Goal: Information Seeking & Learning: Learn about a topic

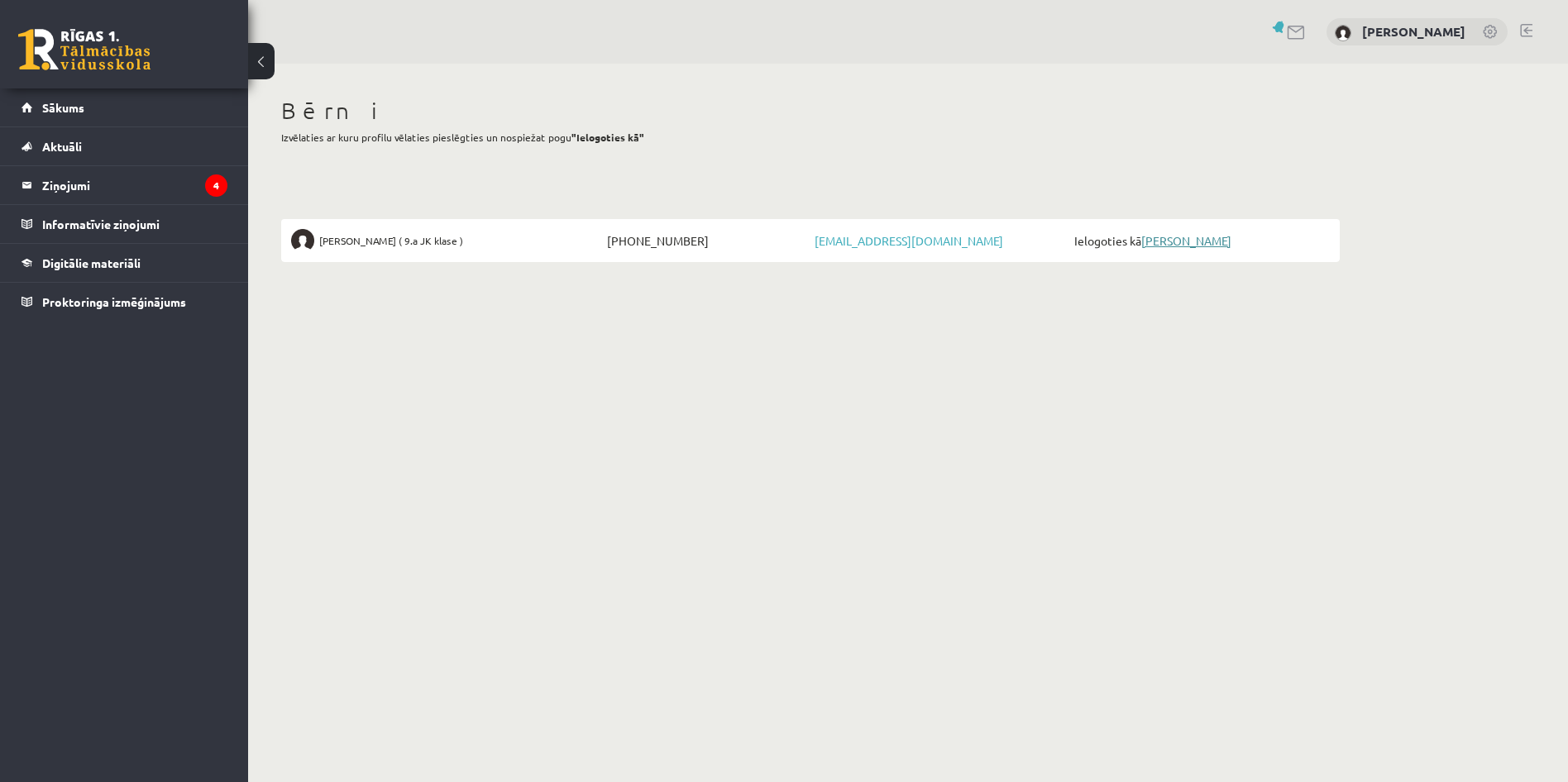
click at [1216, 244] on link "[PERSON_NAME]" at bounding box center [1186, 240] width 90 height 15
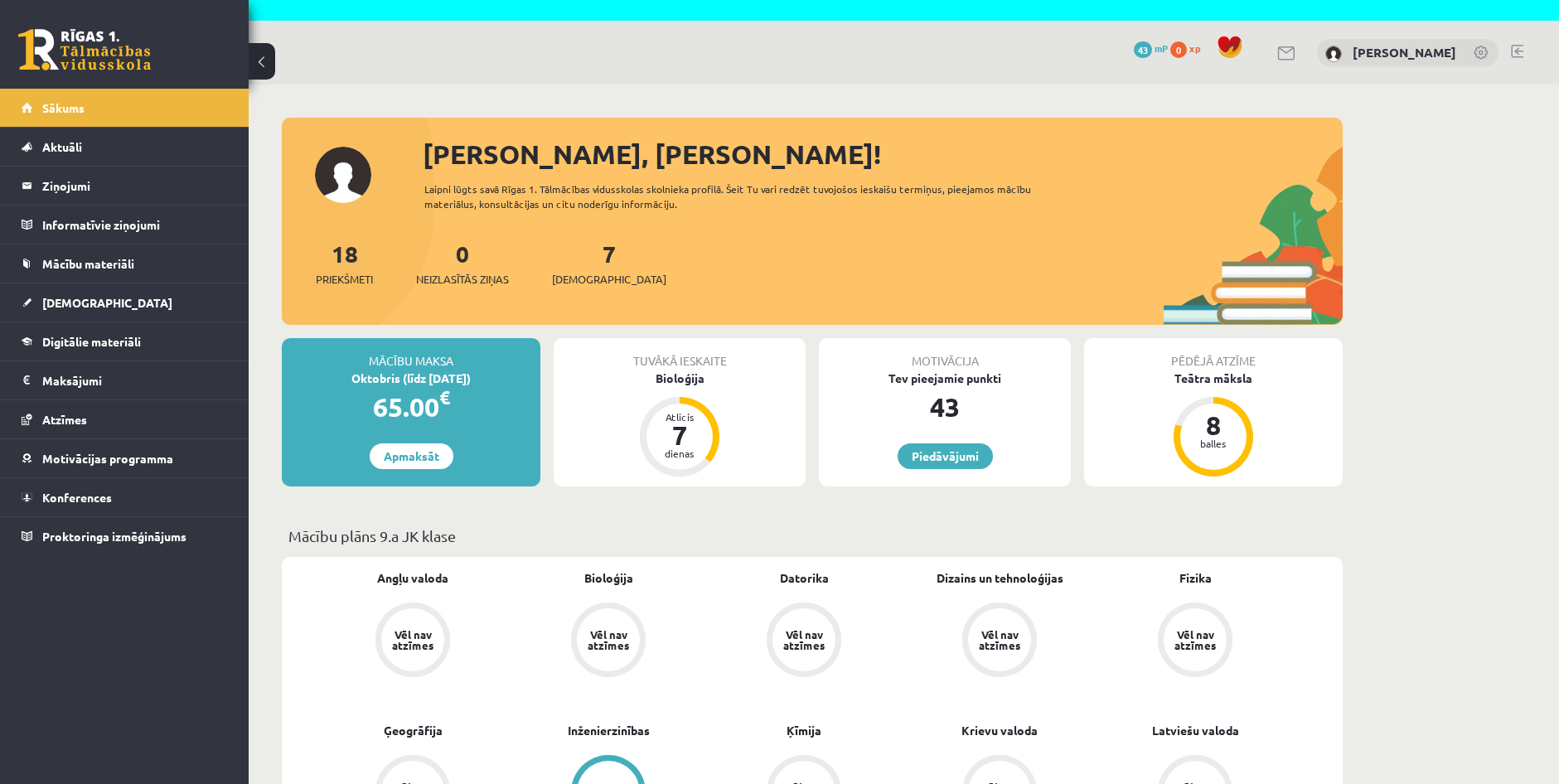
scroll to position [83, 0]
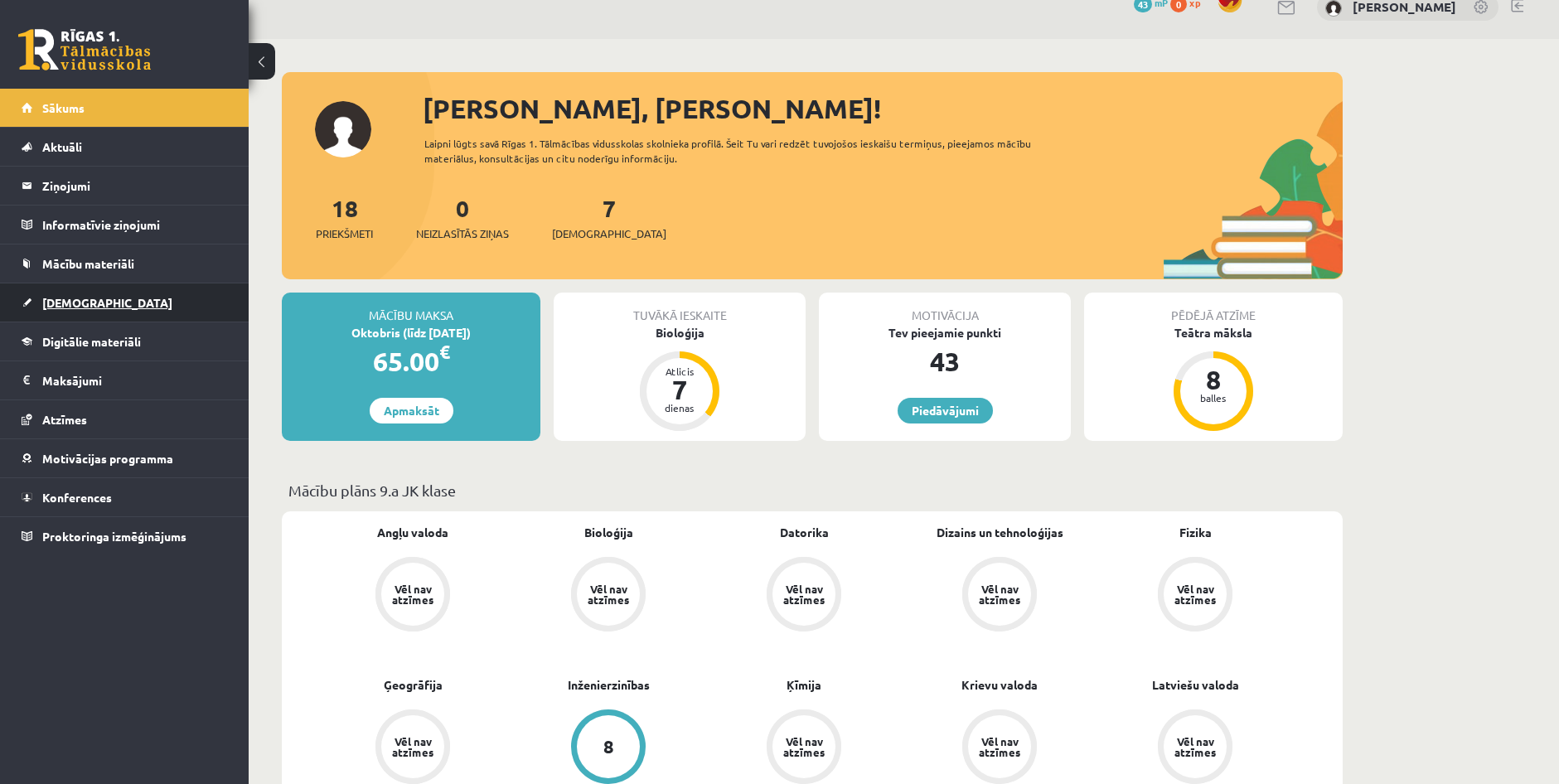
click at [100, 300] on link "[DEMOGRAPHIC_DATA]" at bounding box center [125, 303] width 206 height 38
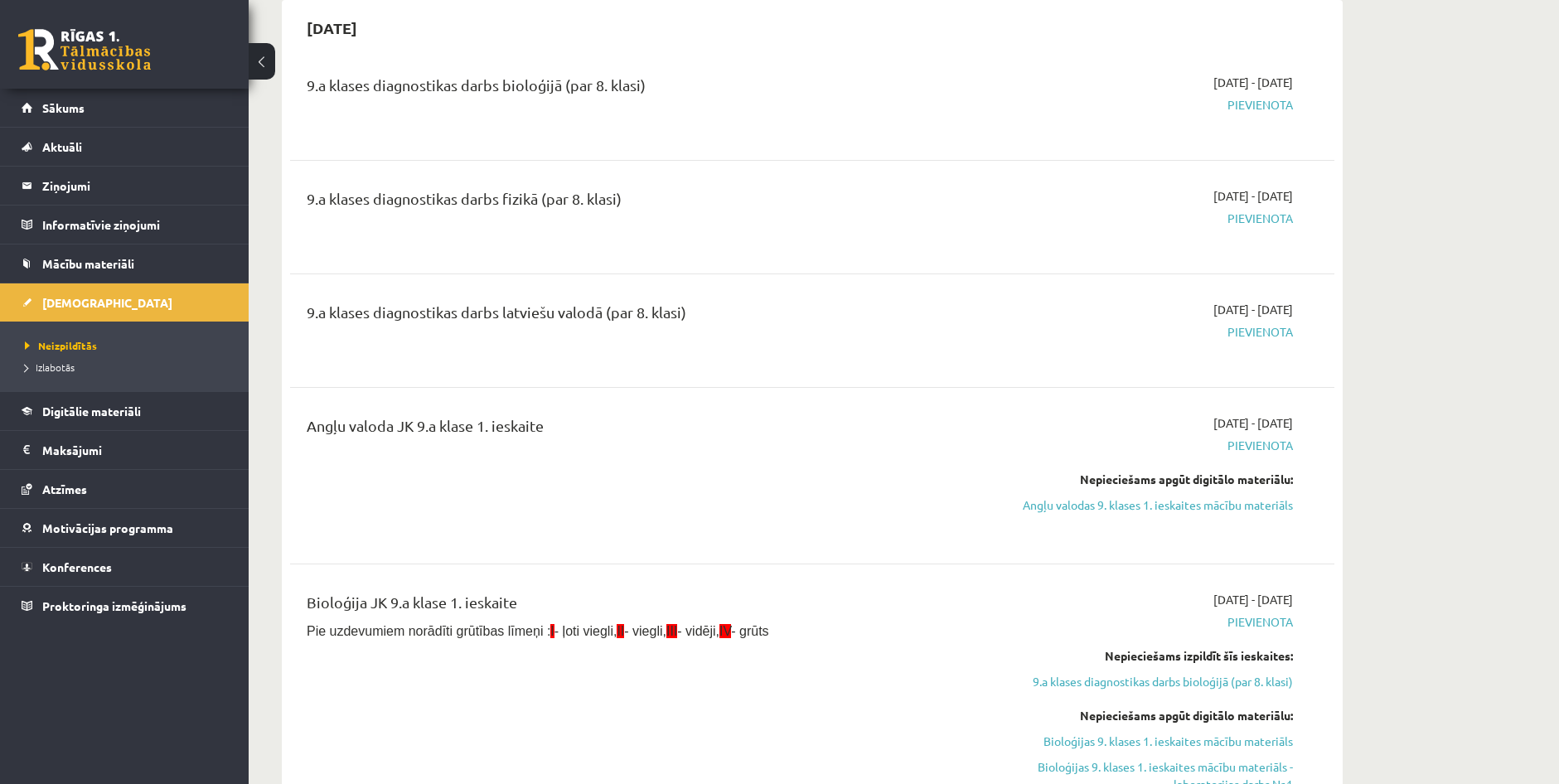
scroll to position [249, 0]
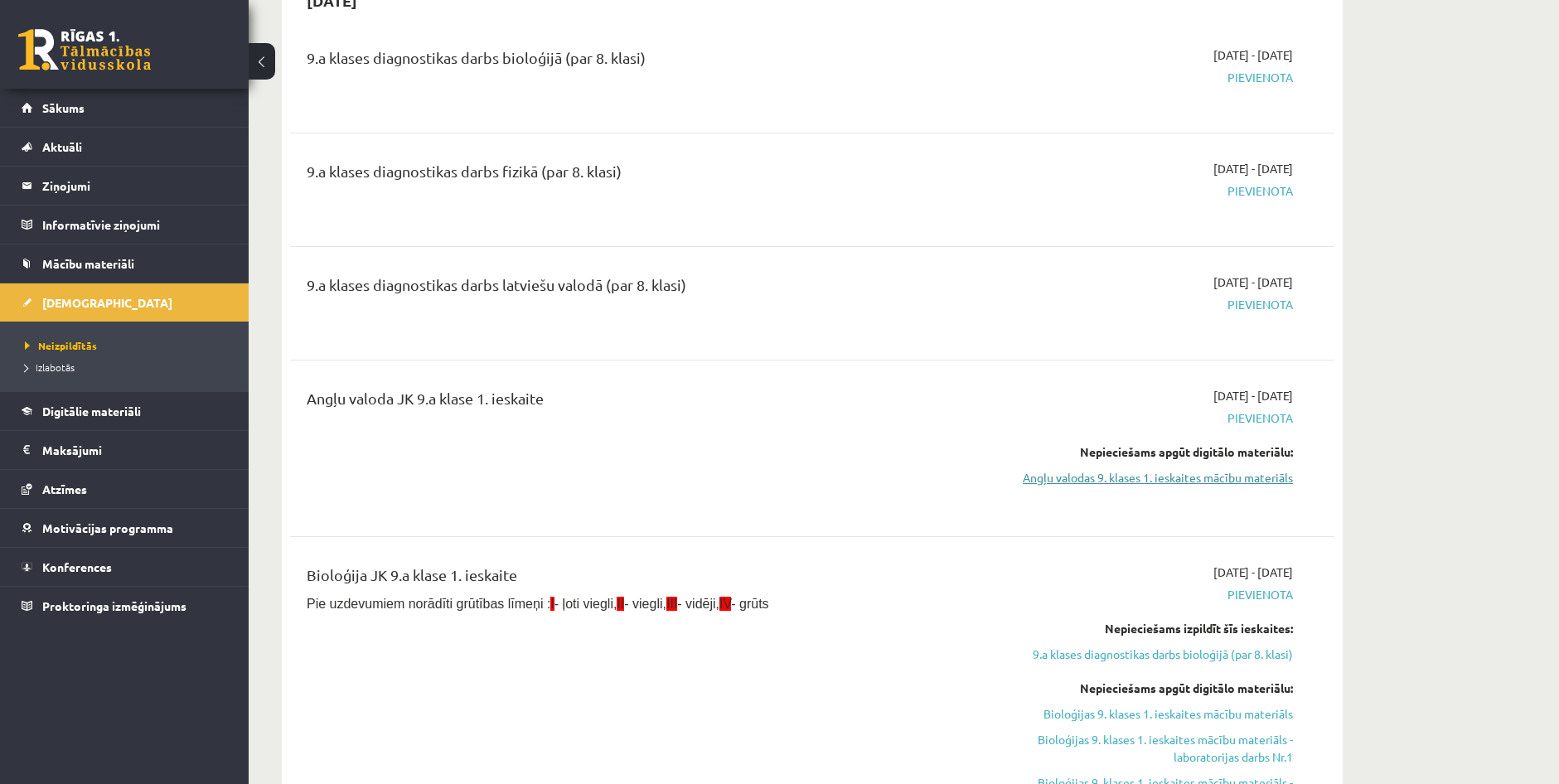
click at [1163, 475] on link "Angļu valodas 9. klases 1. ieskaites mācību materiāls" at bounding box center [1137, 477] width 313 height 17
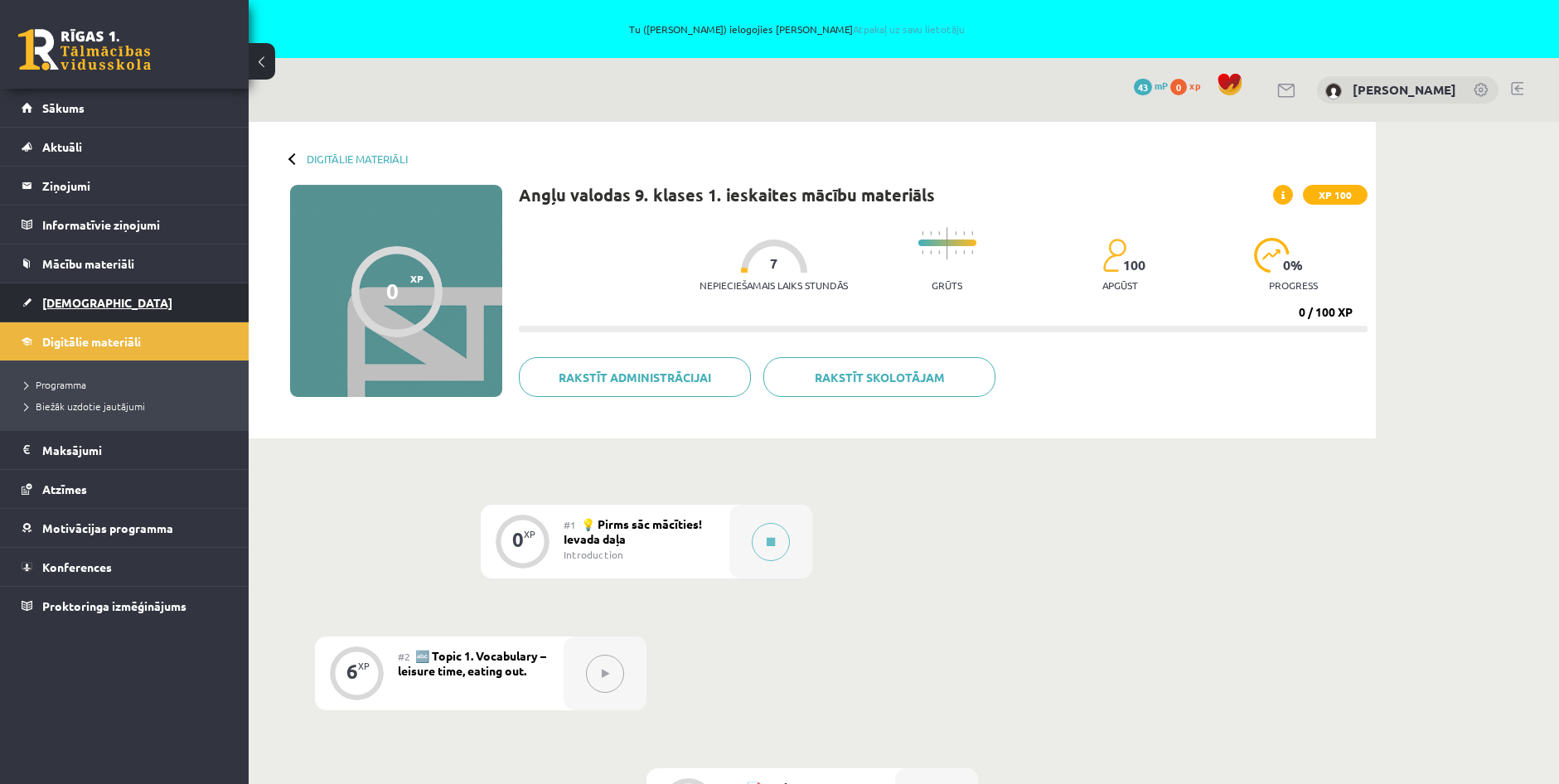
click at [88, 304] on span "[DEMOGRAPHIC_DATA]" at bounding box center [107, 302] width 130 height 15
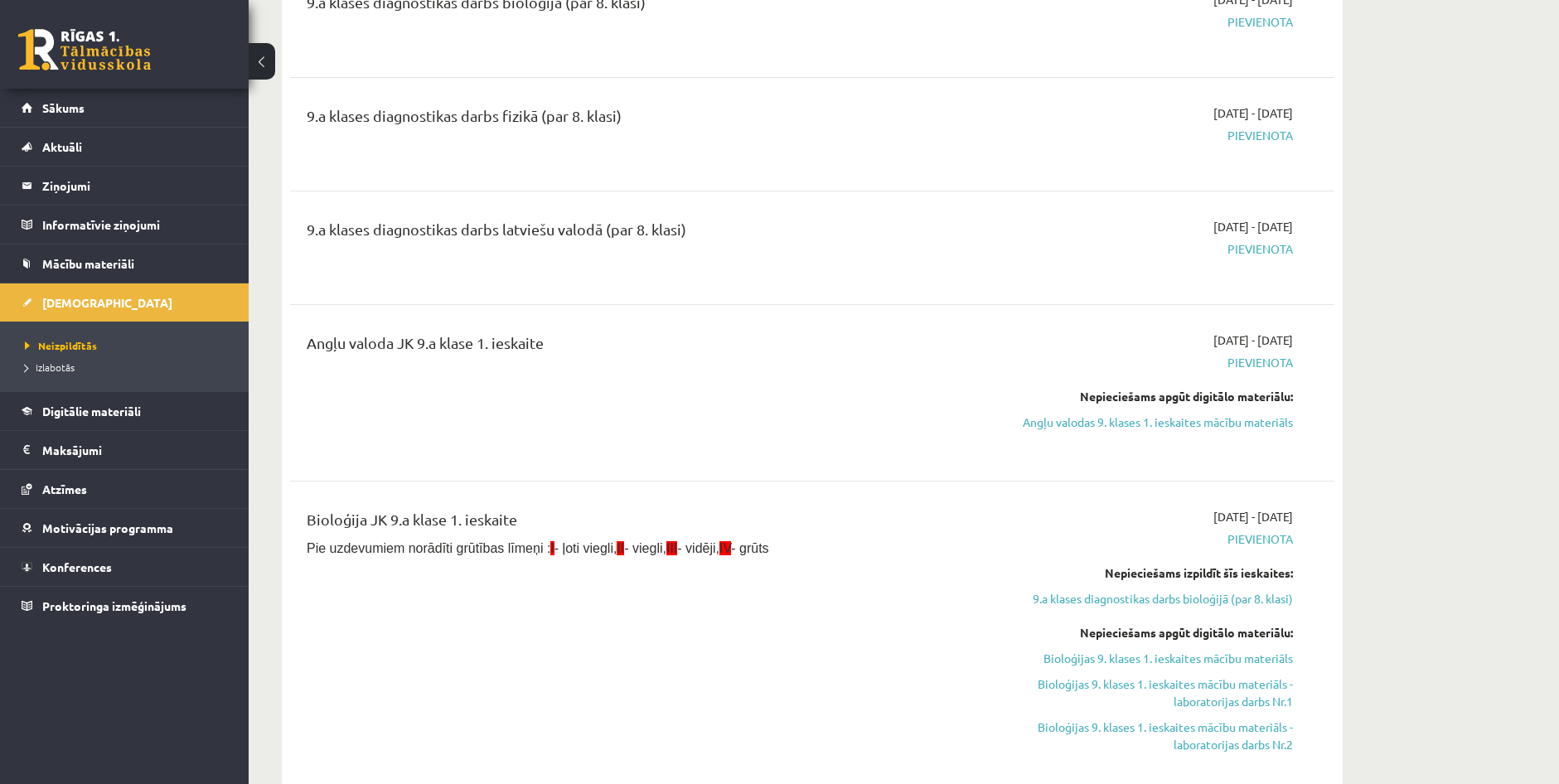
scroll to position [332, 0]
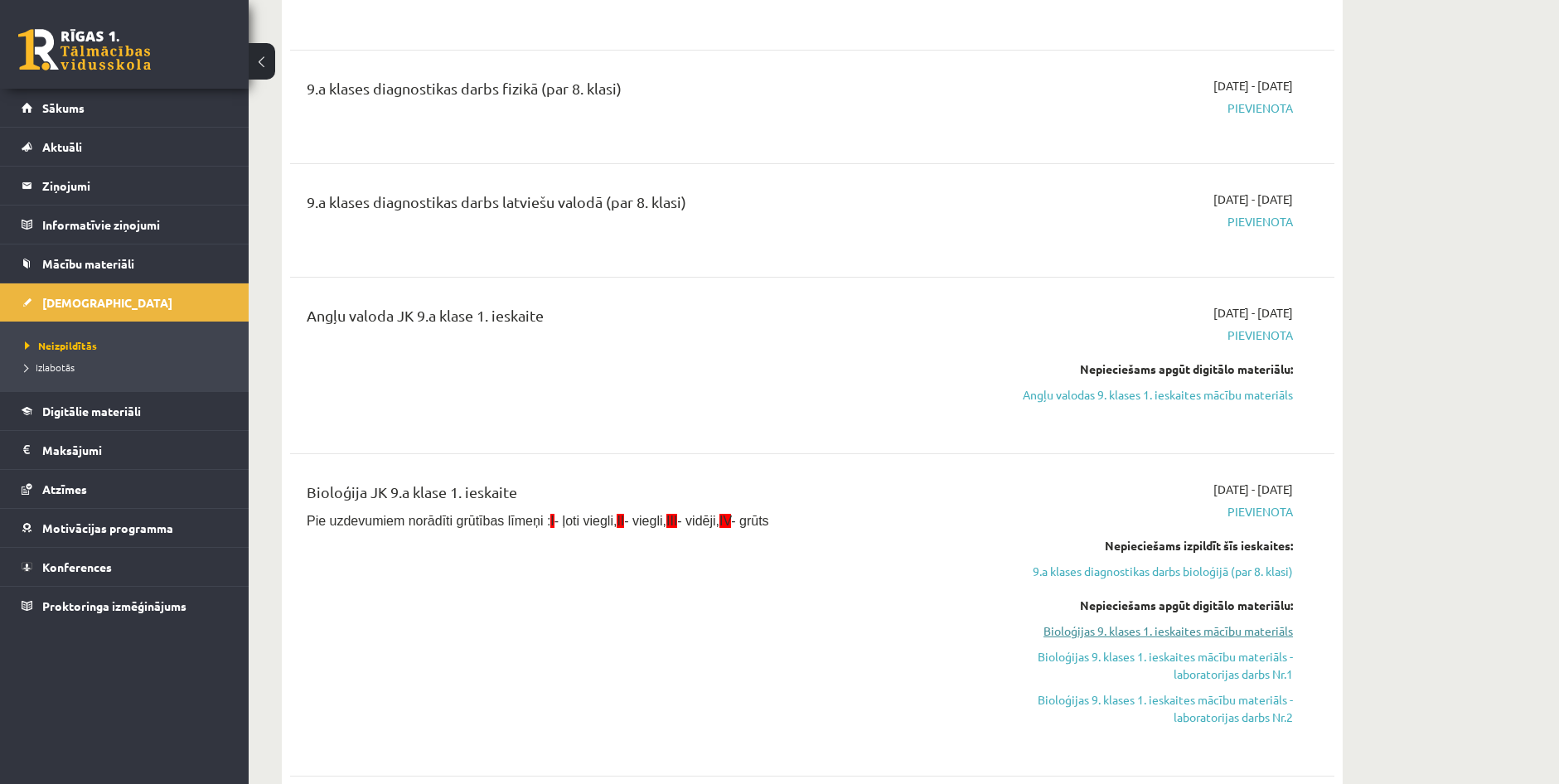
click at [1141, 633] on link "Bioloģijas 9. klases 1. ieskaites mācību materiāls" at bounding box center [1137, 631] width 313 height 17
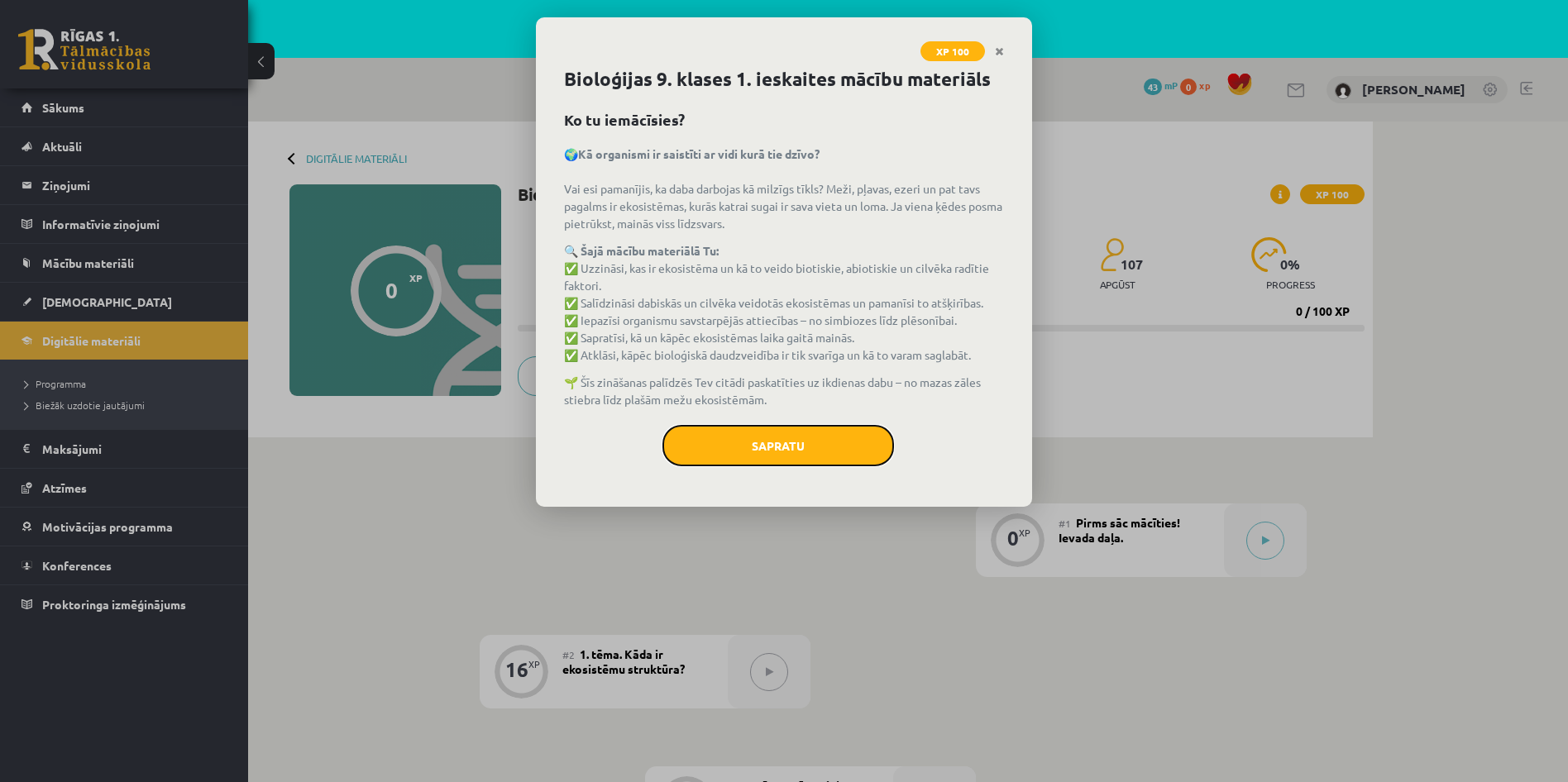
click at [799, 437] on button "Sapratu" at bounding box center [778, 445] width 231 height 41
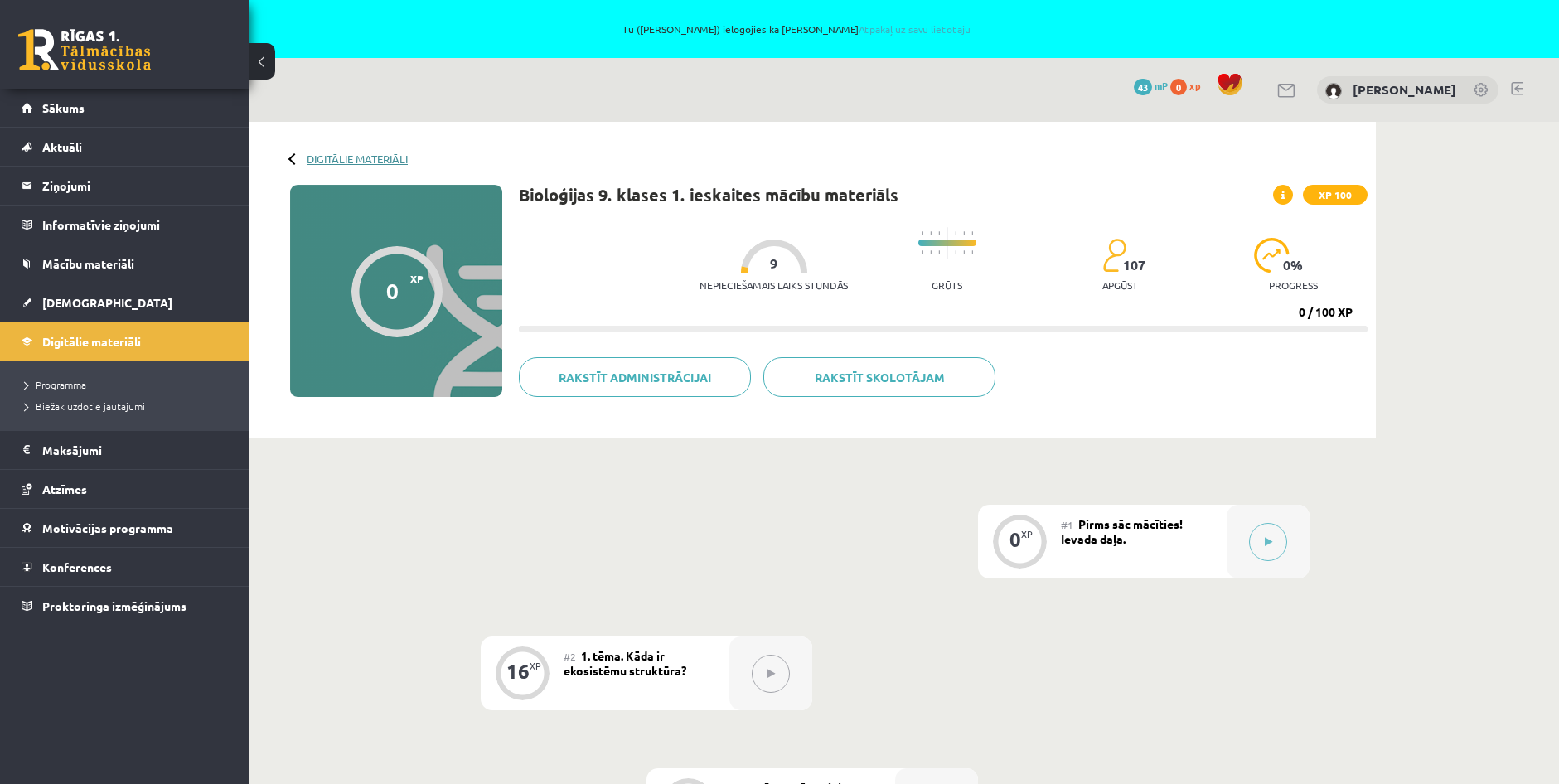
click at [390, 161] on link "Digitālie materiāli" at bounding box center [357, 159] width 101 height 12
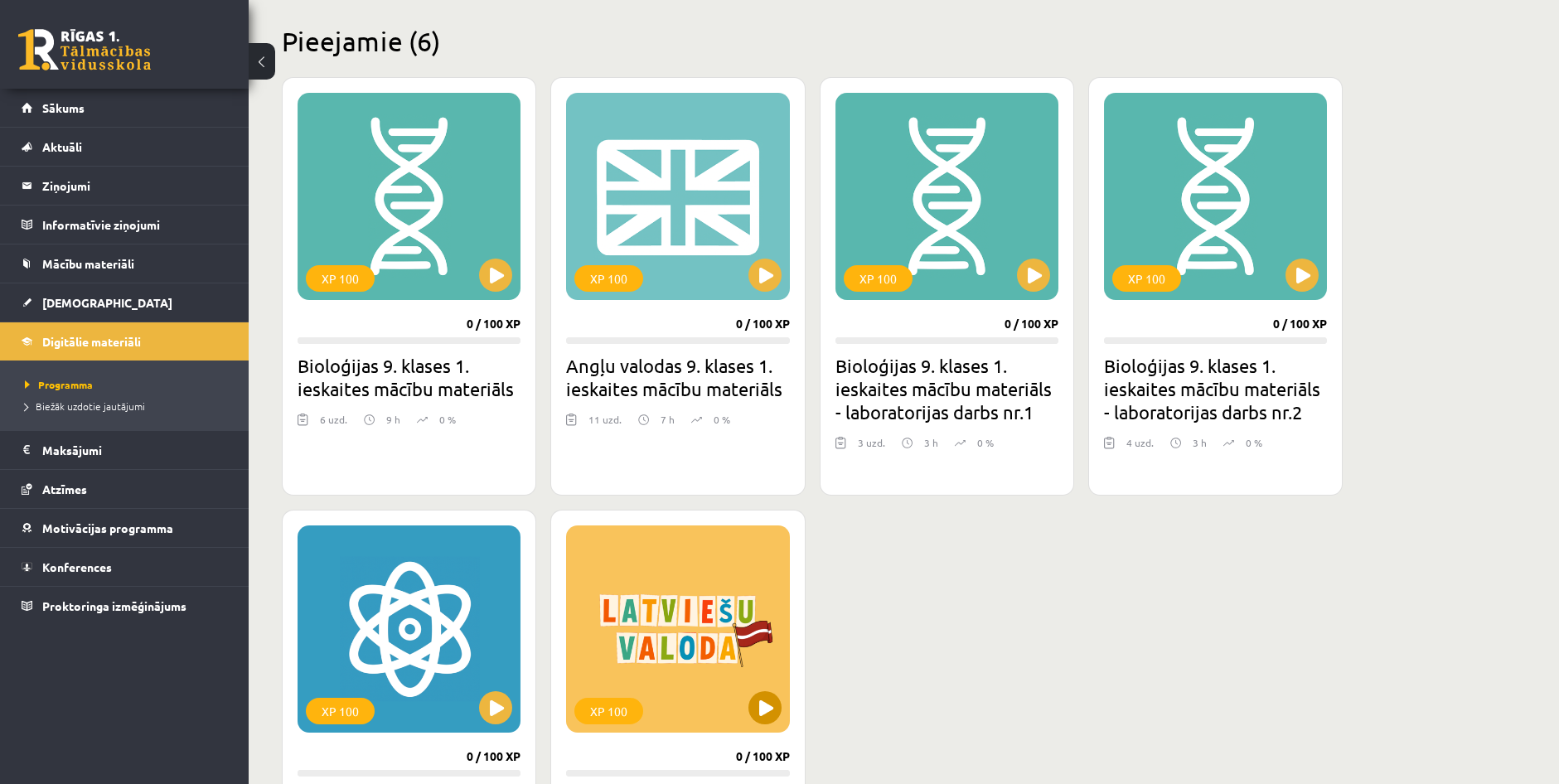
scroll to position [497, 0]
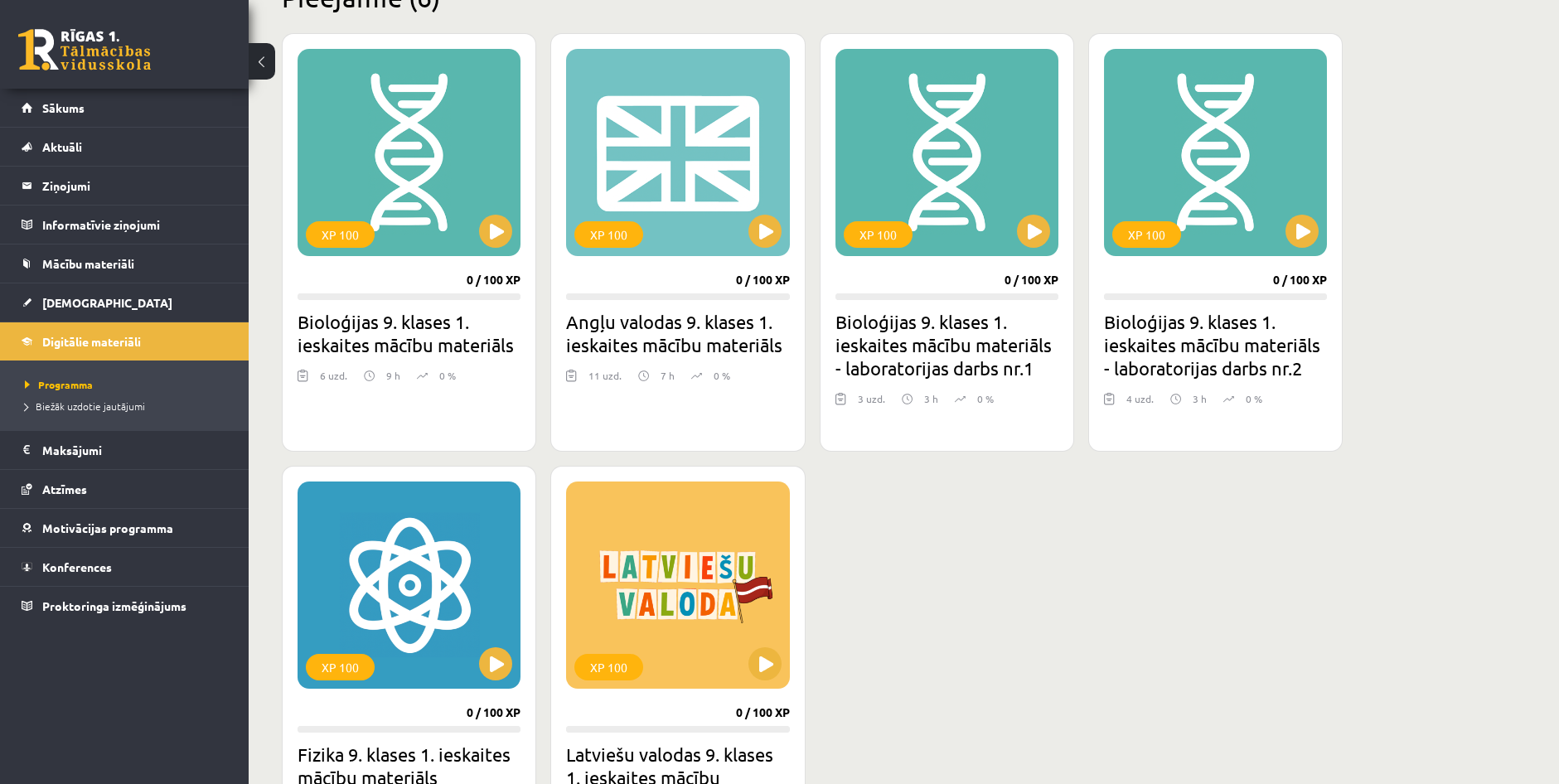
click at [1088, 209] on div "XP 100 0 / 100 XP Bioloģijas 9. klases 1. ieskaites mācību materiāls - laborato…" at bounding box center [1215, 242] width 254 height 419
click at [1040, 238] on button at bounding box center [1033, 231] width 33 height 33
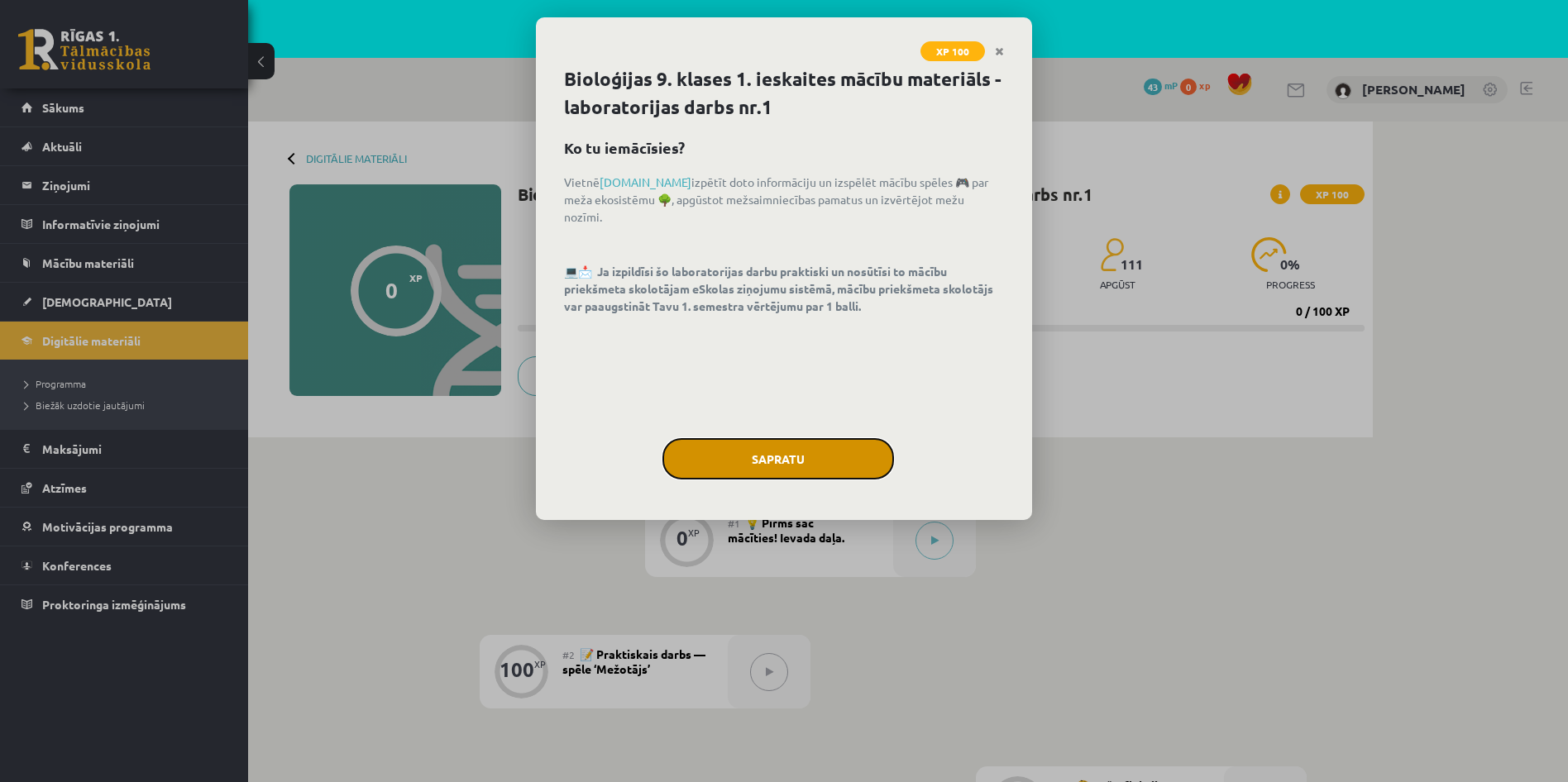
click at [723, 455] on button "Sapratu" at bounding box center [778, 458] width 231 height 41
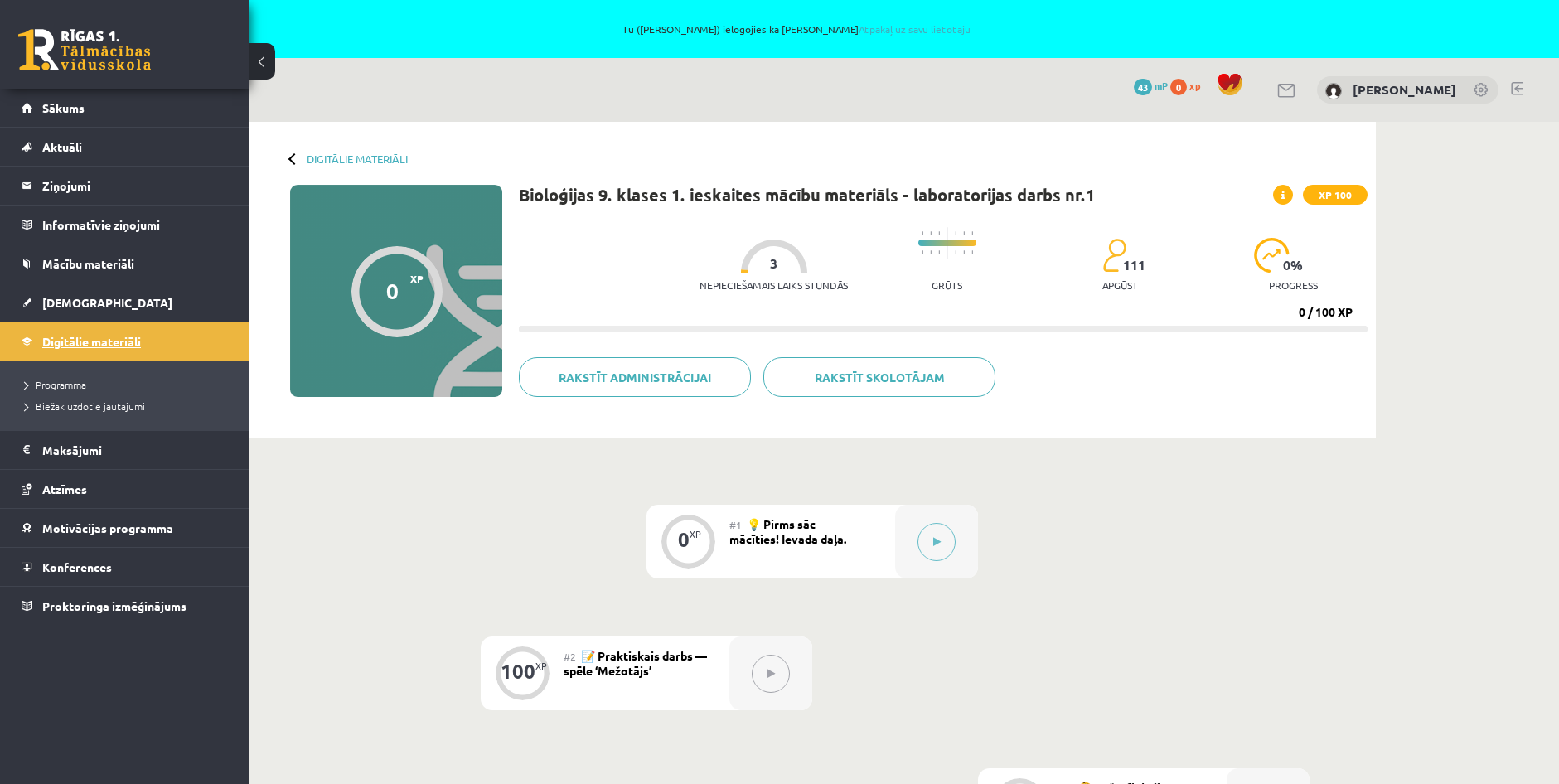
click at [49, 346] on span "Digitālie materiāli" at bounding box center [91, 341] width 99 height 15
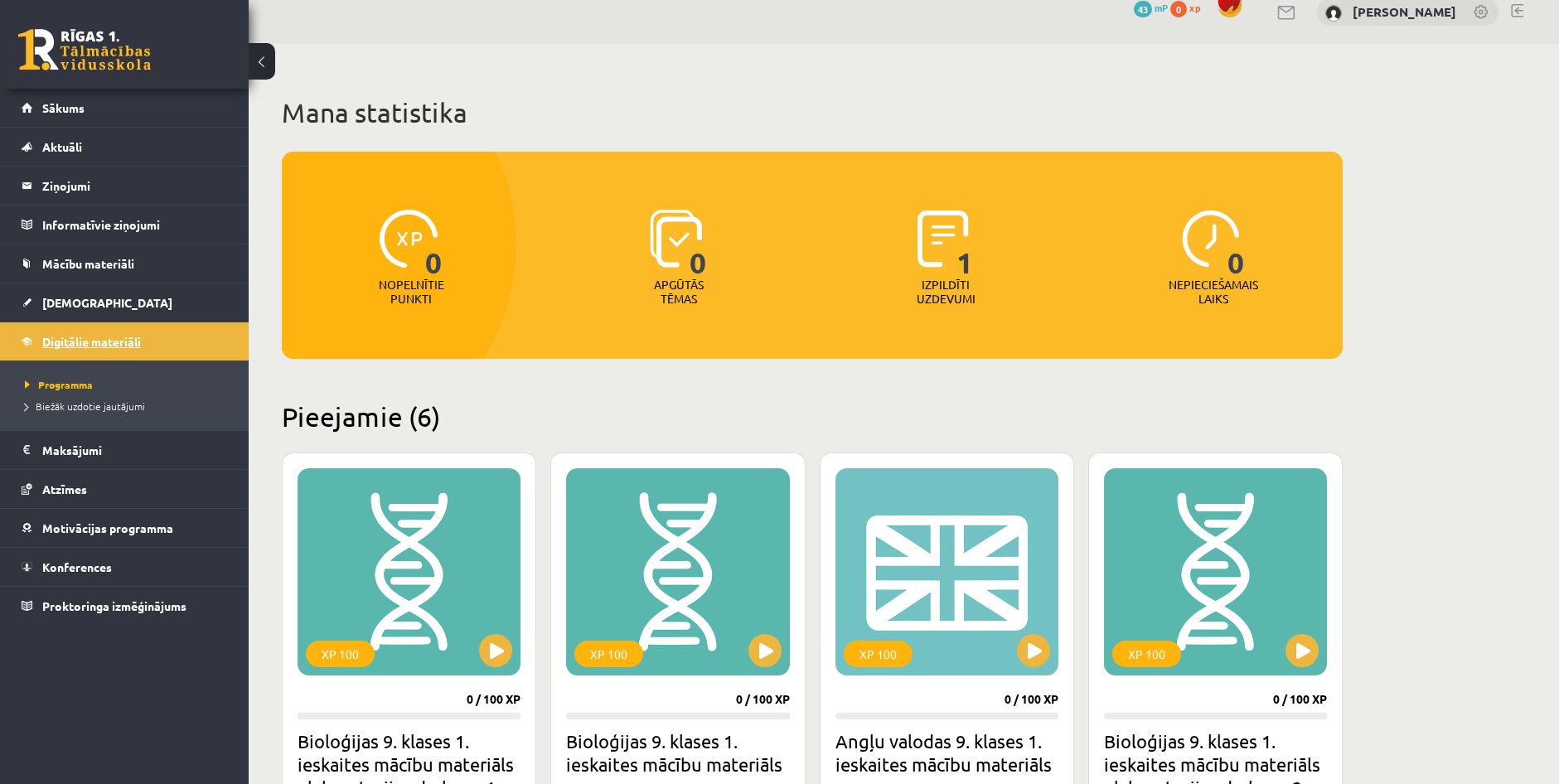
scroll to position [83, 0]
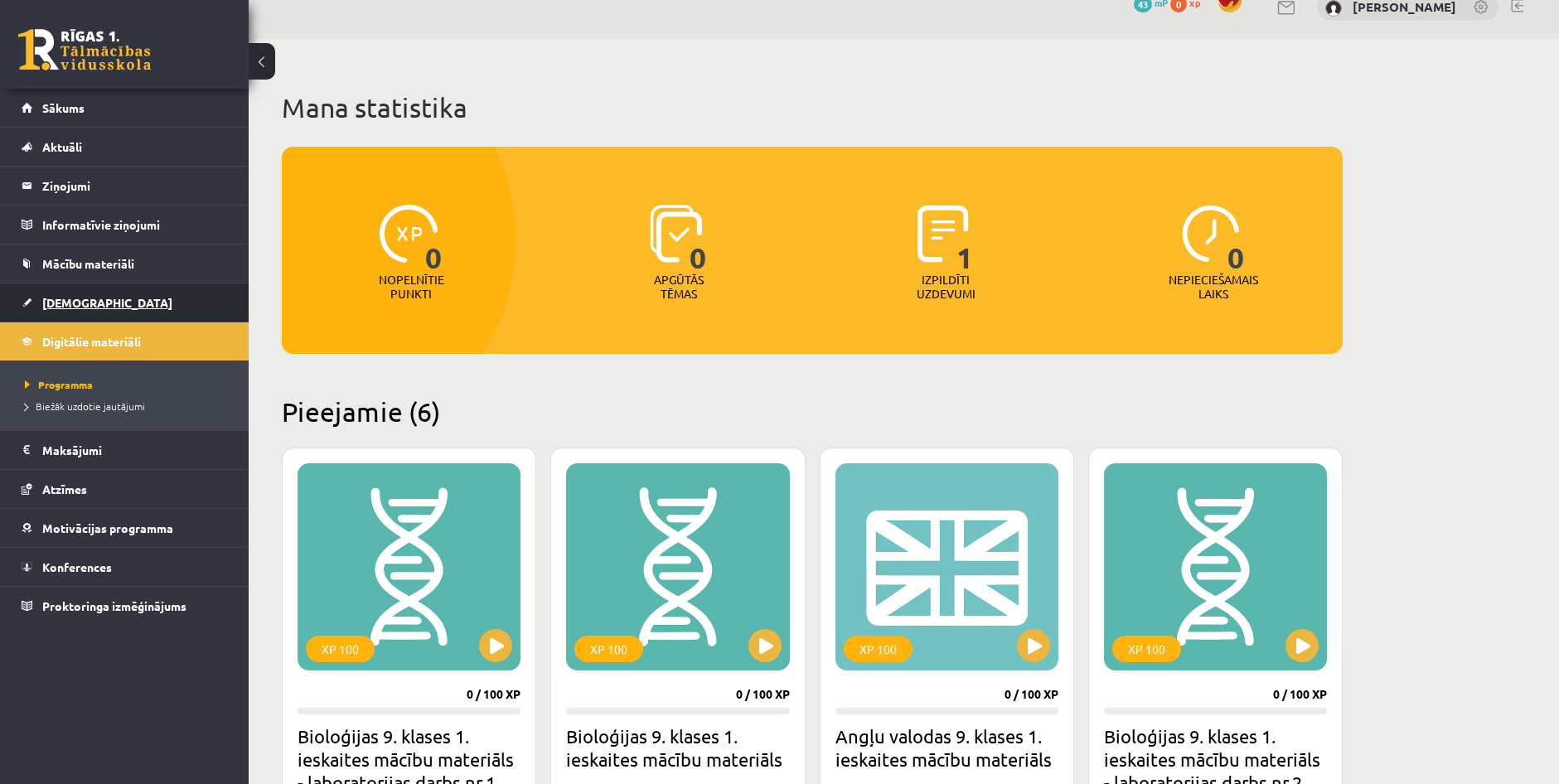
click at [70, 307] on span "[DEMOGRAPHIC_DATA]" at bounding box center [107, 302] width 130 height 15
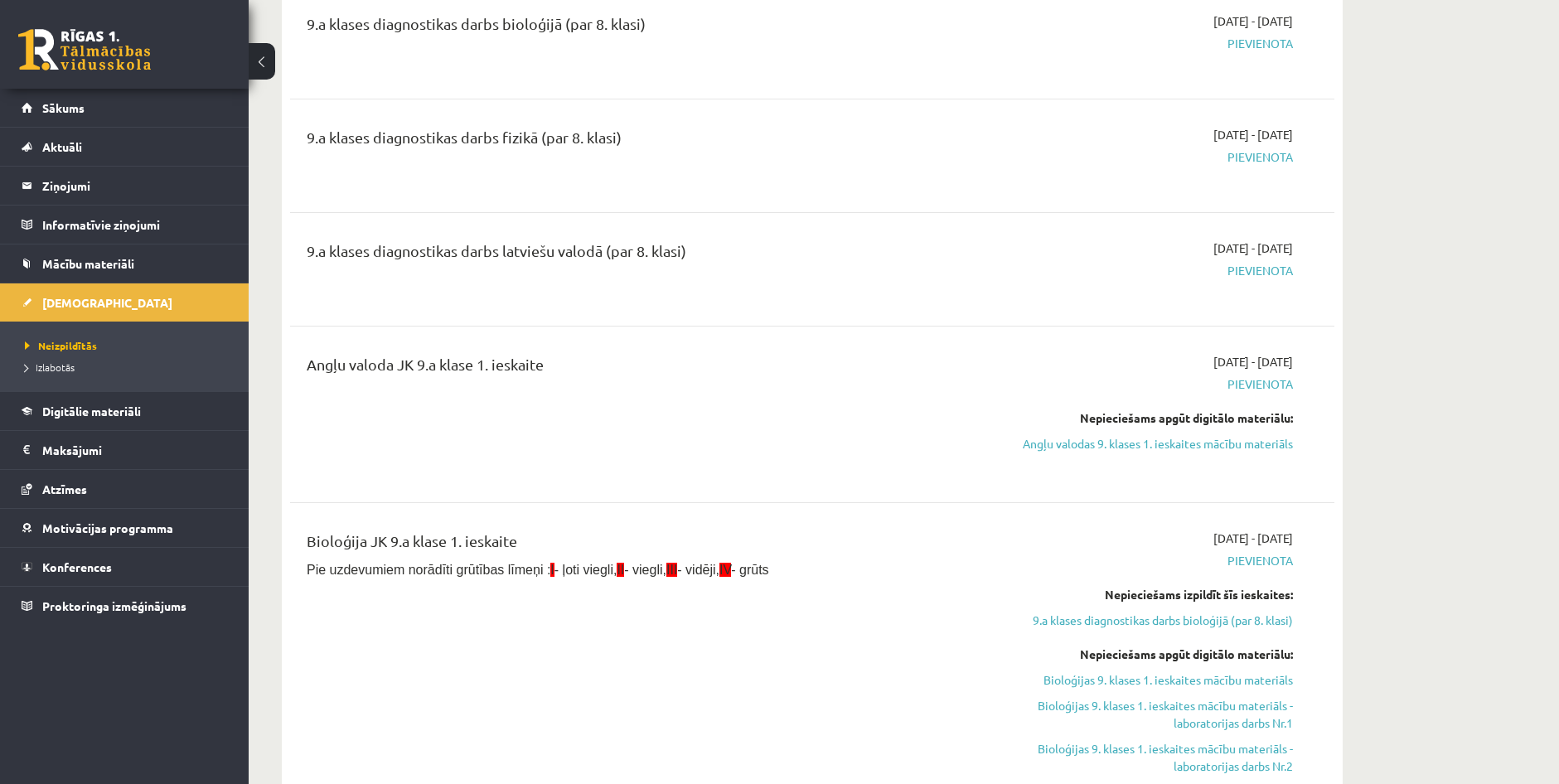
scroll to position [332, 0]
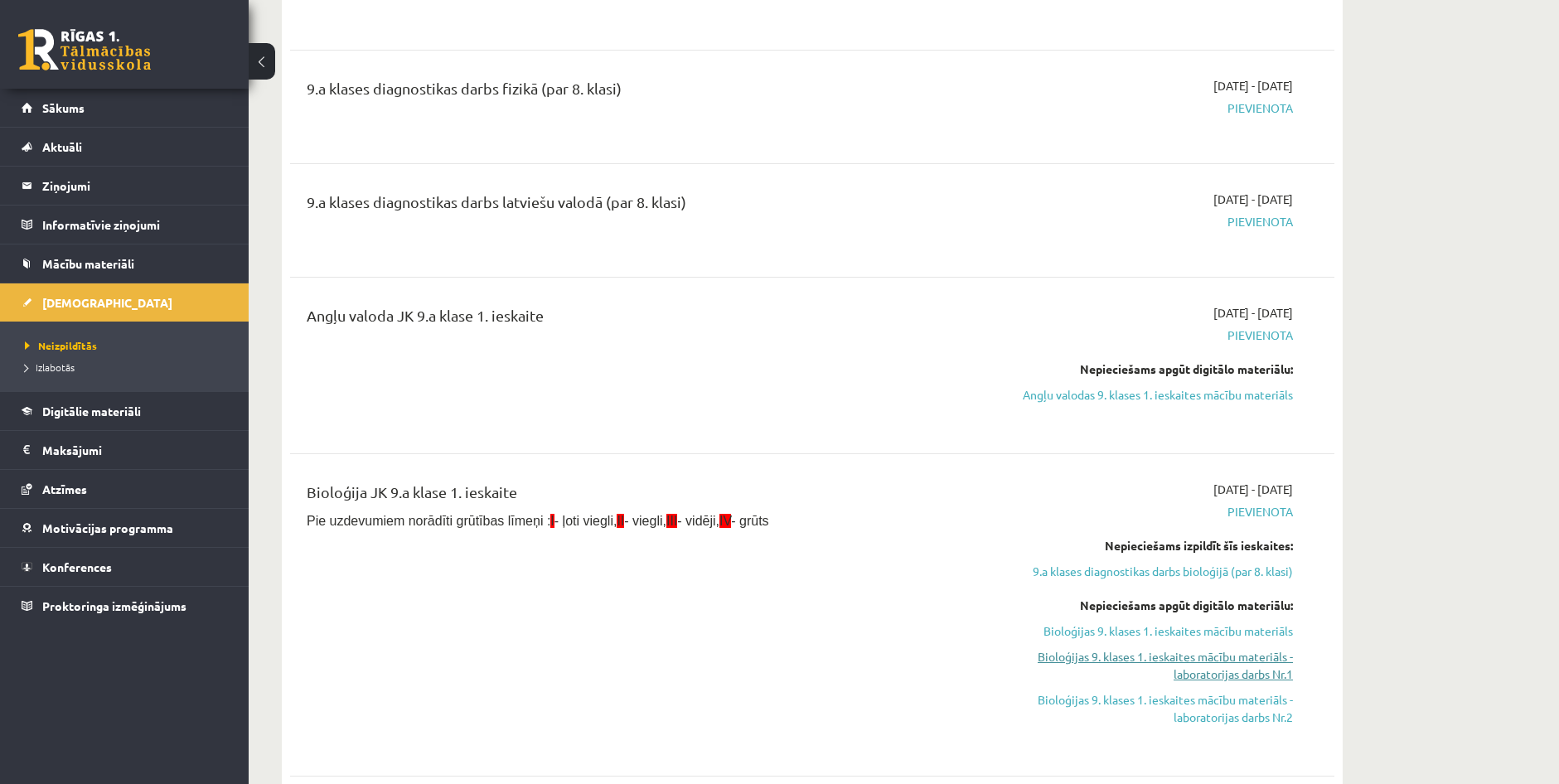
click at [1125, 668] on link "Bioloģijas 9. klases 1. ieskaites mācību materiāls - laboratorijas darbs Nr.1" at bounding box center [1137, 665] width 313 height 35
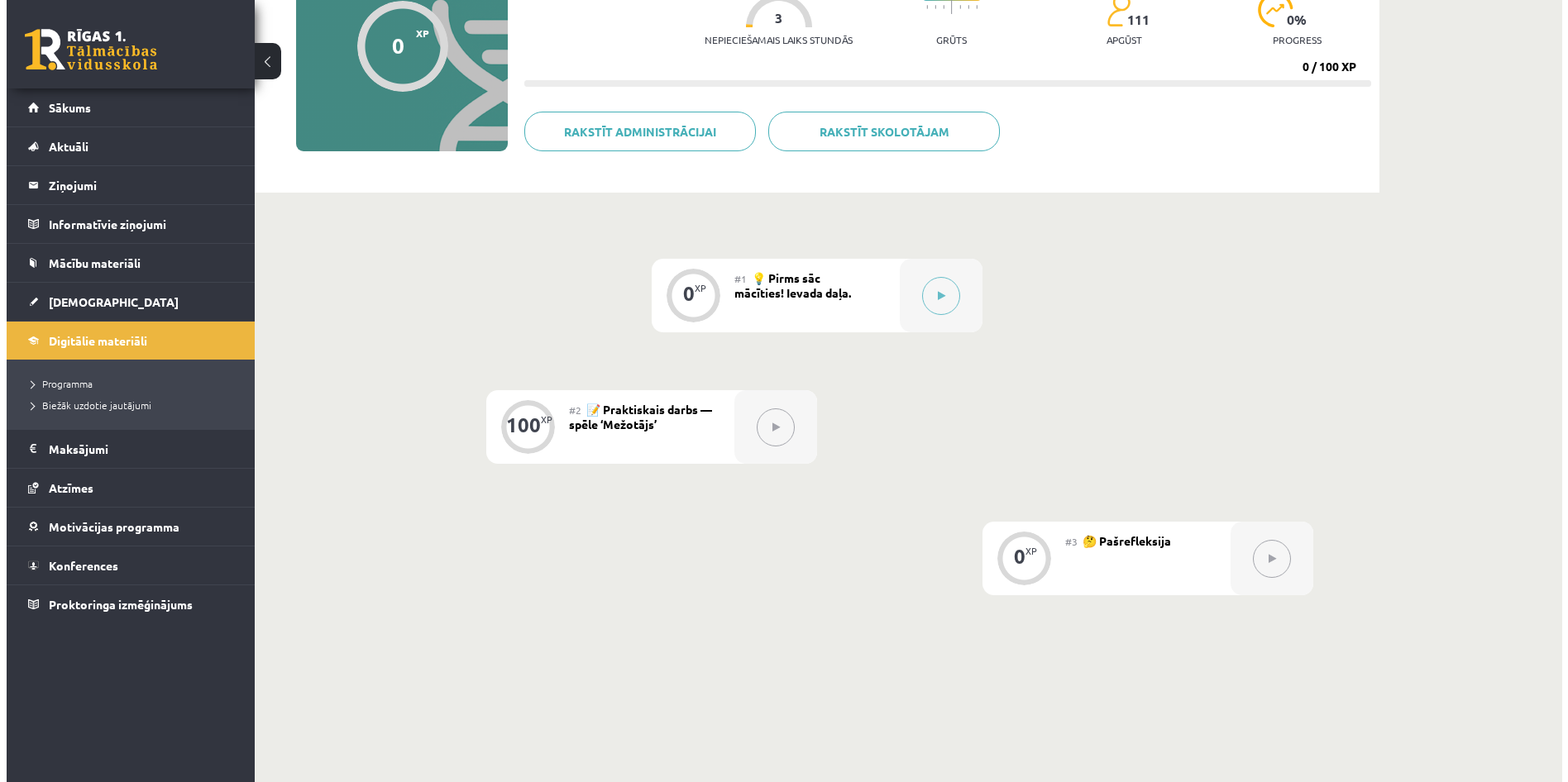
scroll to position [248, 0]
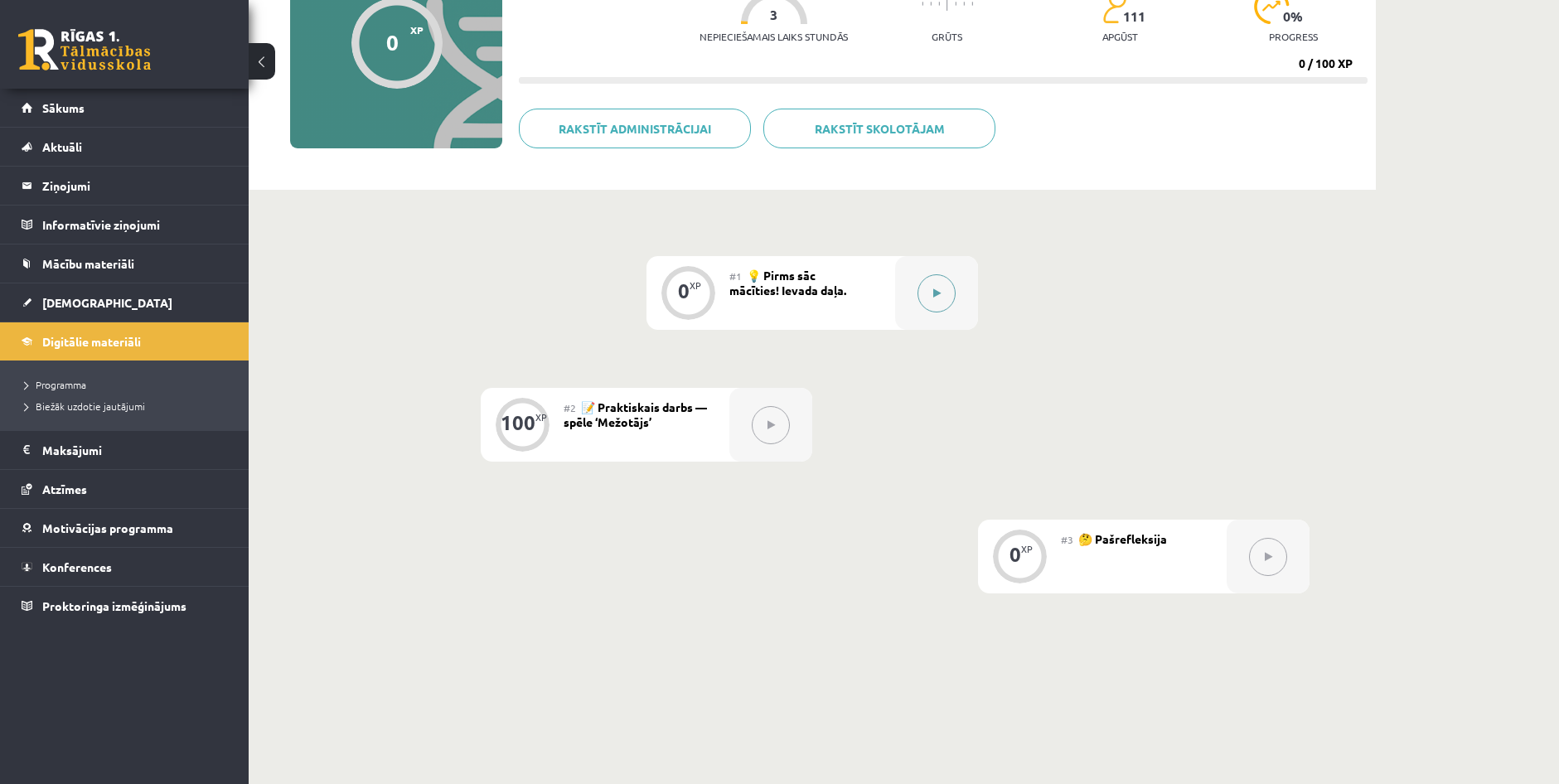
click at [936, 285] on button at bounding box center [937, 293] width 38 height 38
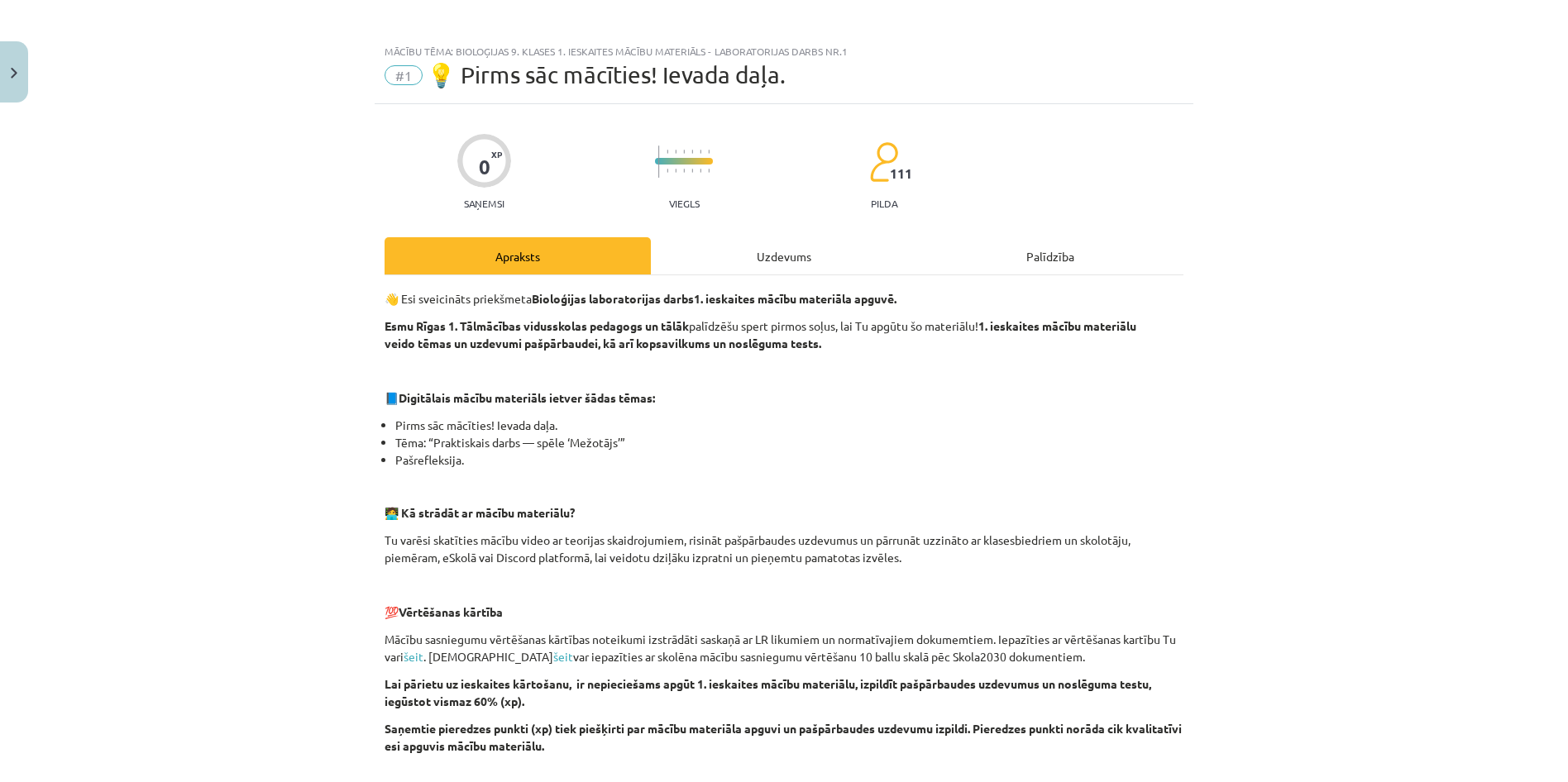
scroll to position [0, 0]
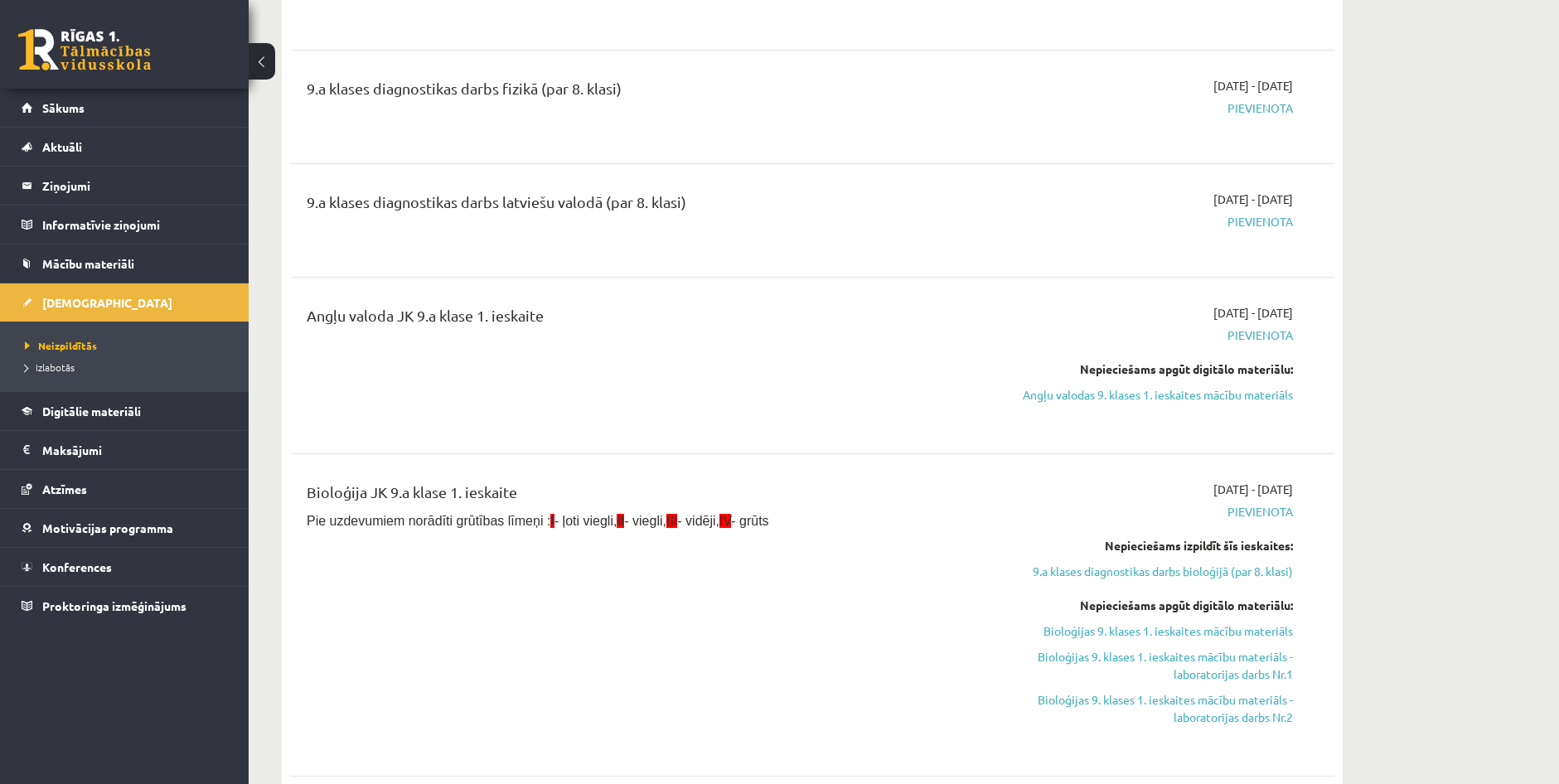
scroll to position [332, 0]
click at [80, 297] on span "[DEMOGRAPHIC_DATA]" at bounding box center [107, 302] width 130 height 15
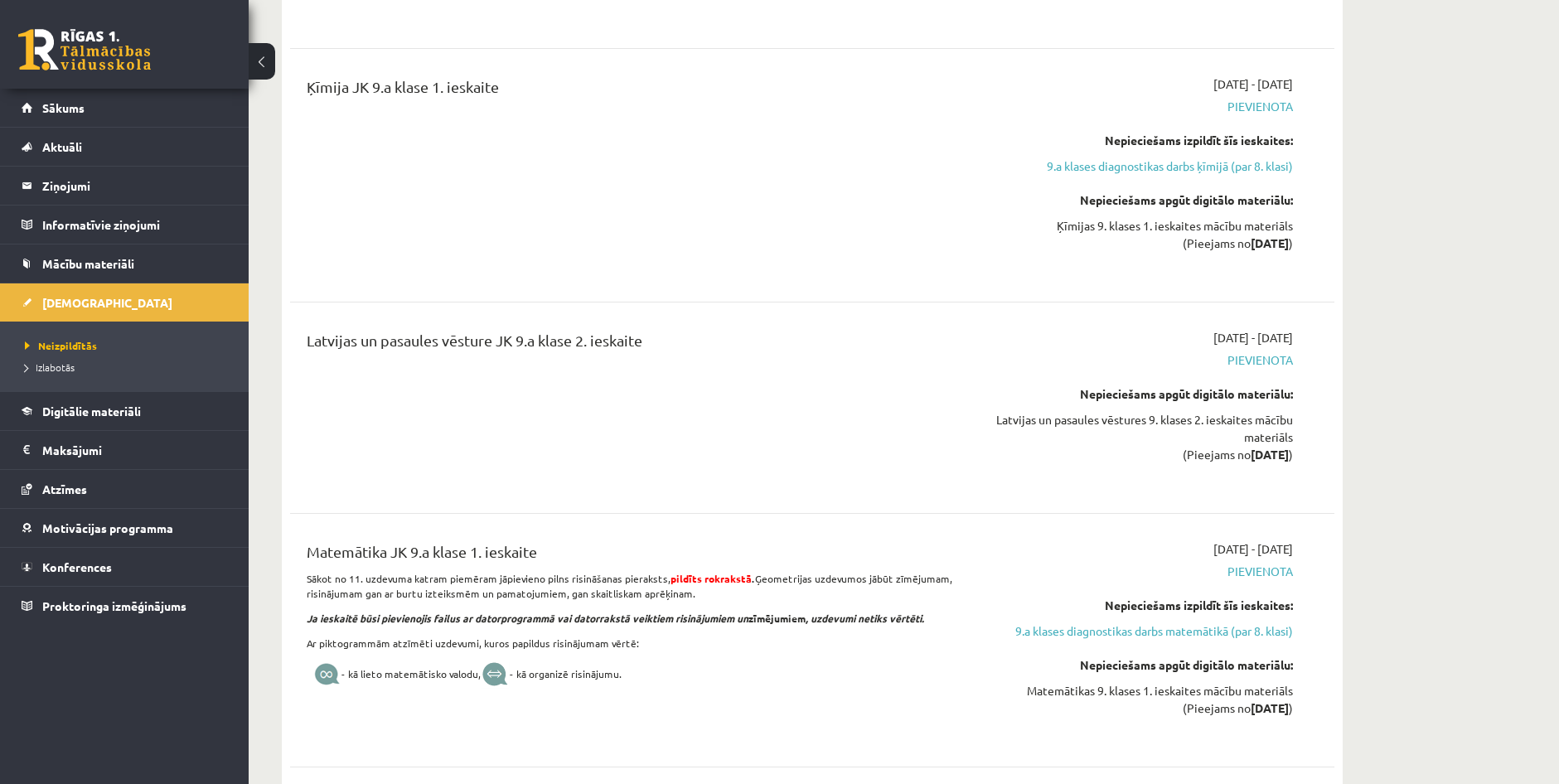
scroll to position [5223, 0]
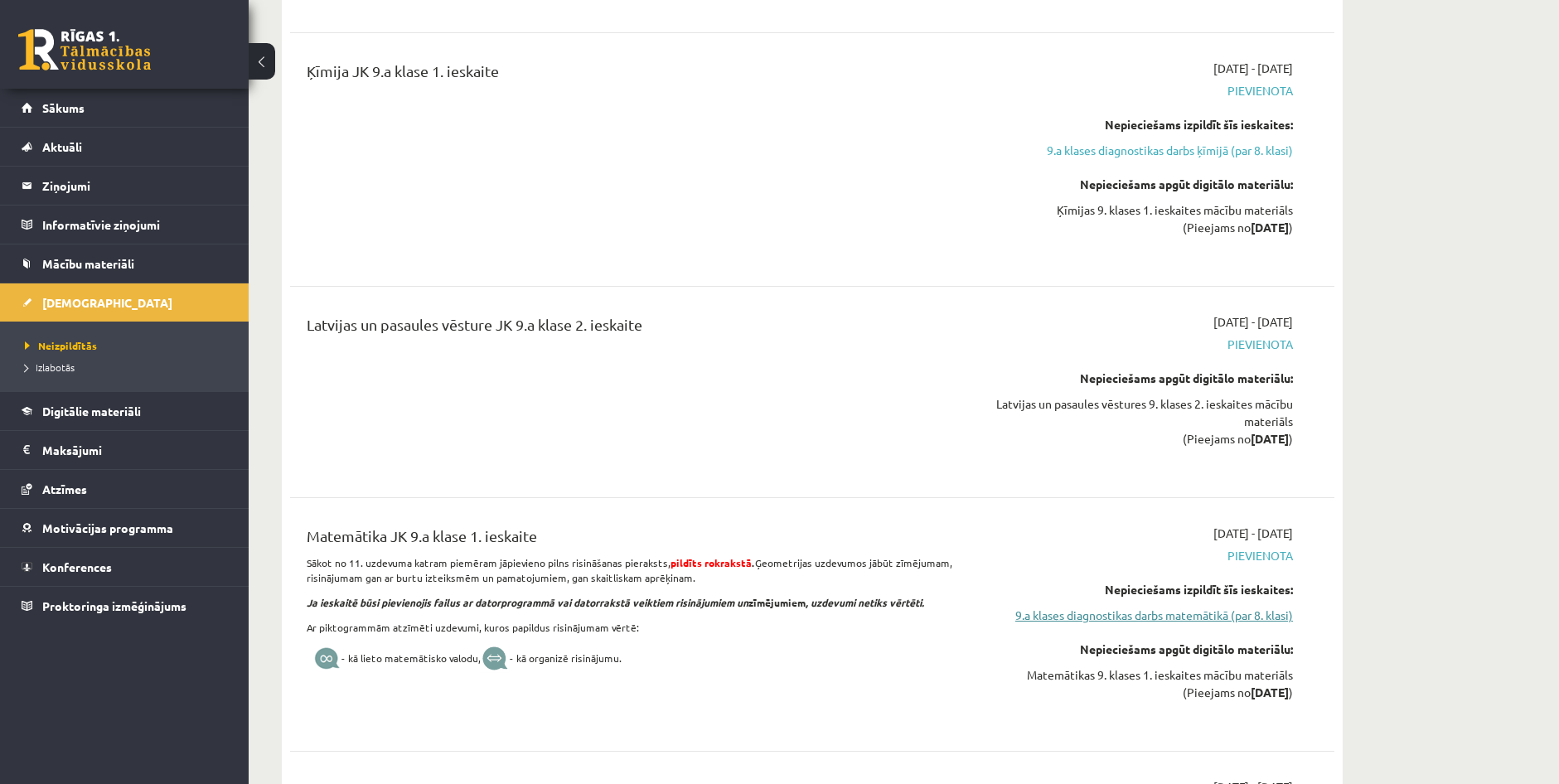
click at [1129, 624] on link "9.a klases diagnostikas darbs matemātikā (par 8. klasi)" at bounding box center [1137, 615] width 313 height 17
click at [1129, 471] on div "[DATE] - [DATE] [GEOGRAPHIC_DATA] Nepieciešams apgūt digitālo materiālu: Latvij…" at bounding box center [1136, 392] width 337 height 158
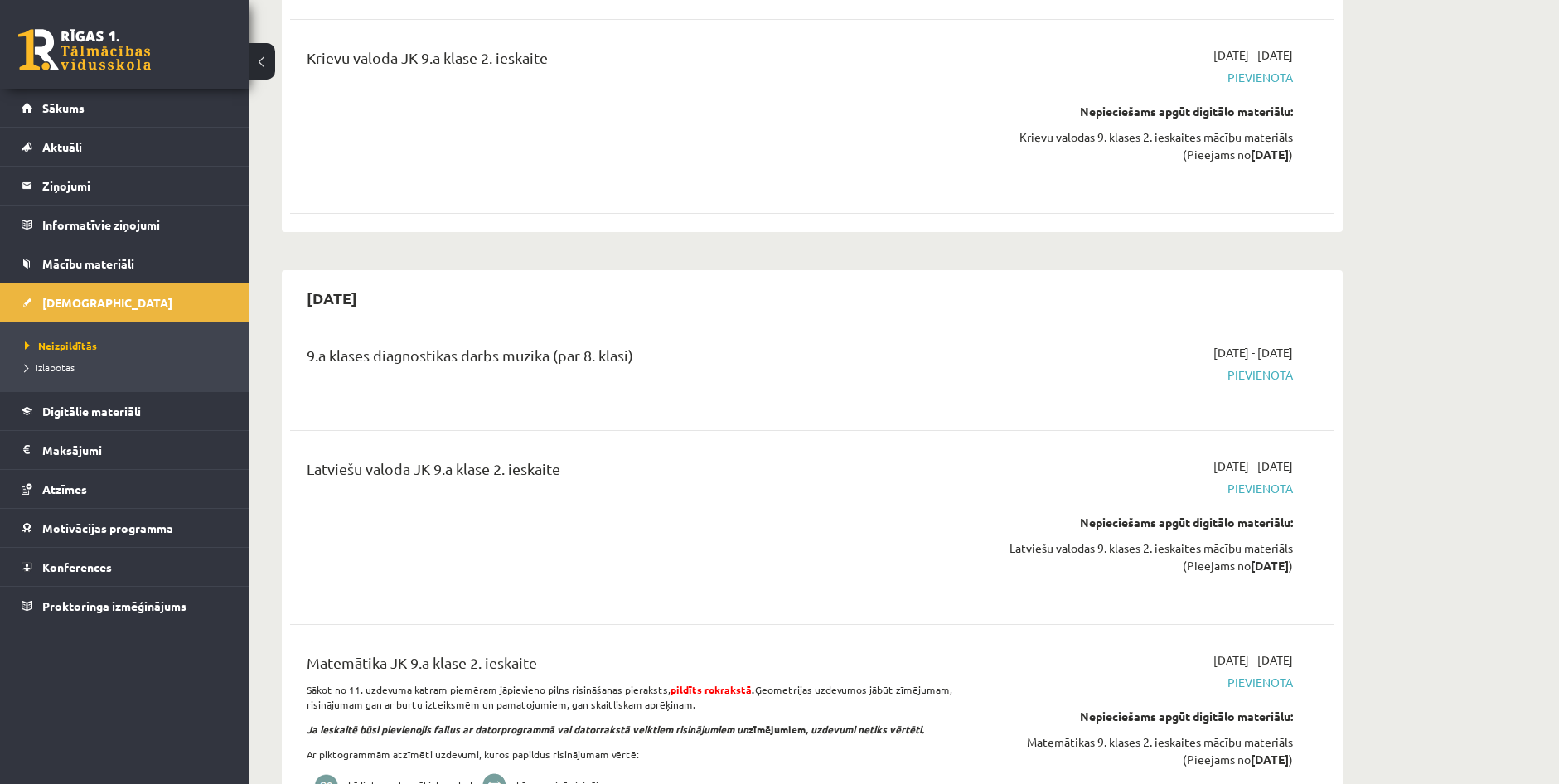
scroll to position [6963, 0]
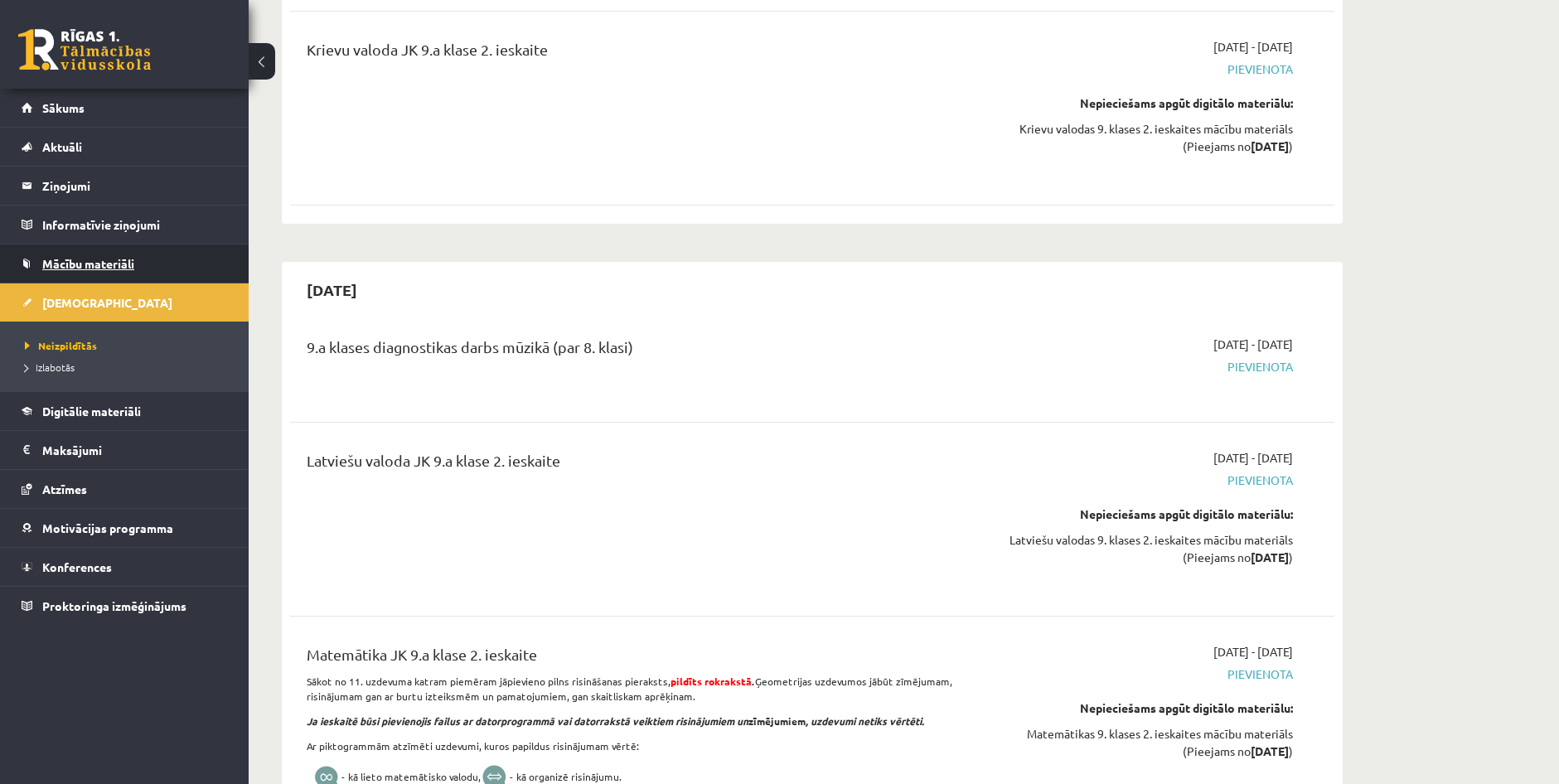
click at [116, 245] on link "Mācību materiāli" at bounding box center [125, 264] width 206 height 38
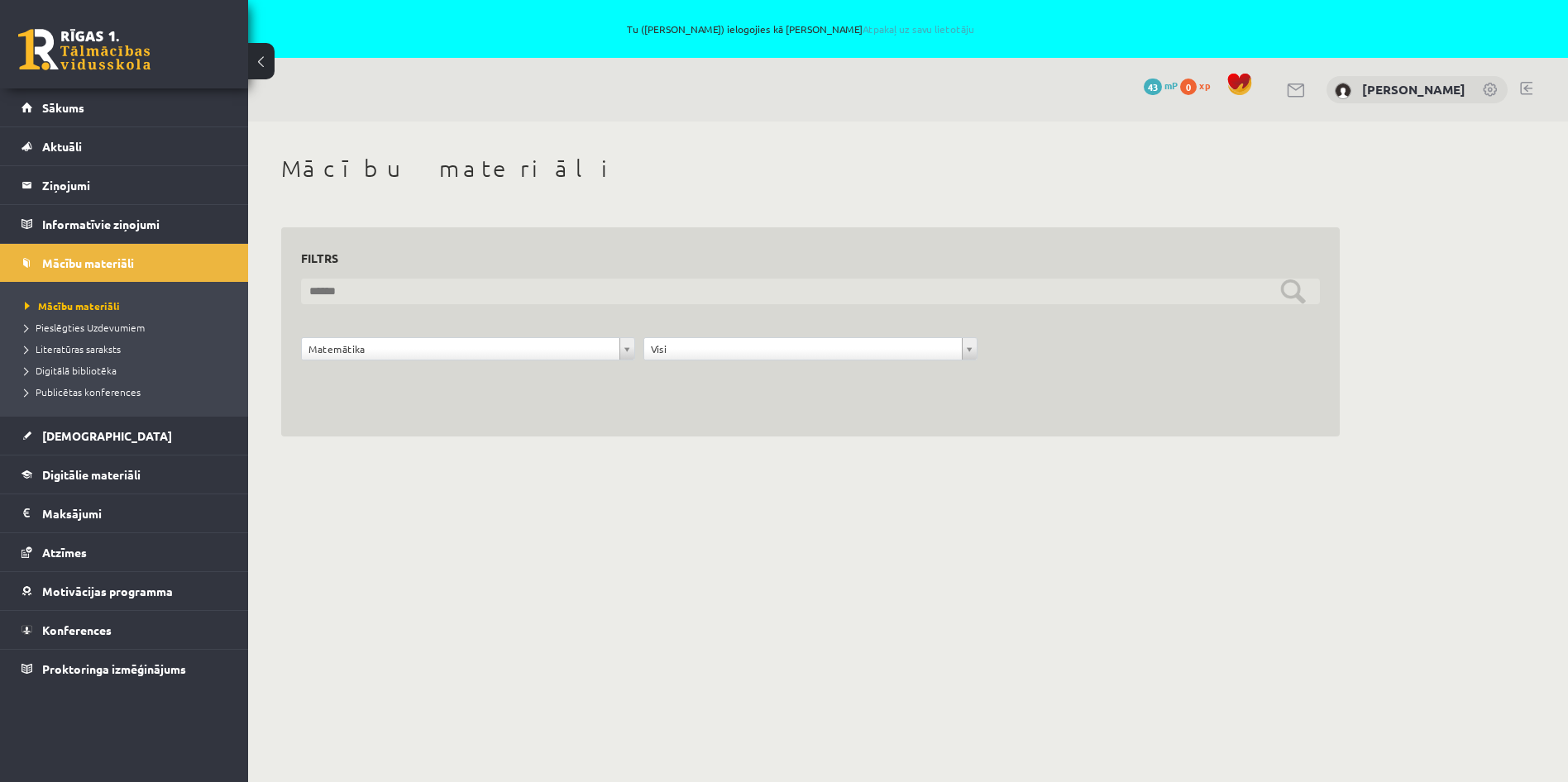
click at [1244, 290] on input "text" at bounding box center [810, 291] width 1018 height 26
click at [1283, 298] on input "text" at bounding box center [810, 291] width 1018 height 26
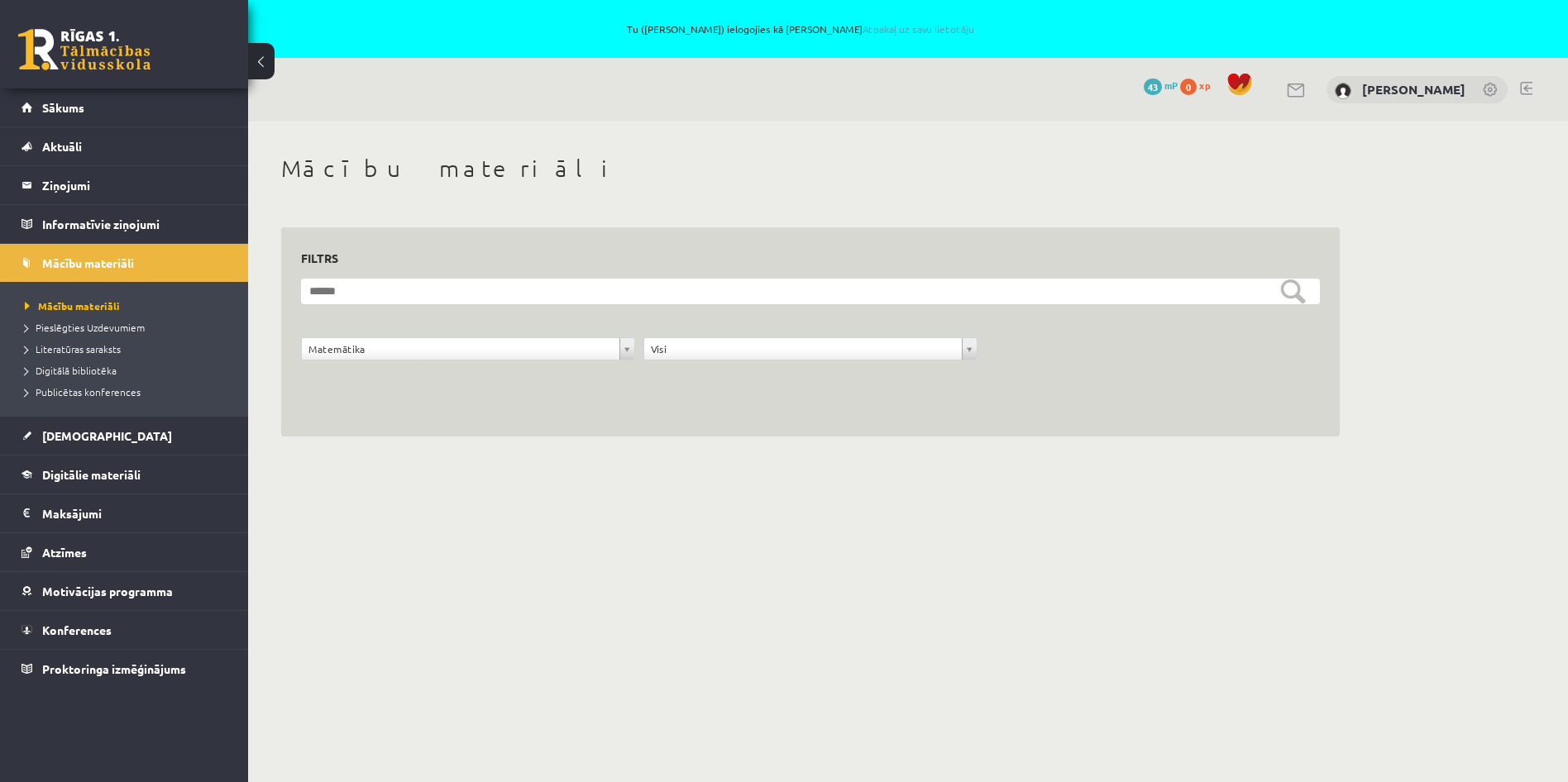
click at [563, 436] on div "**********" at bounding box center [810, 332] width 1058 height 210
click at [80, 268] on span "Mācību materiāli" at bounding box center [88, 262] width 92 height 15
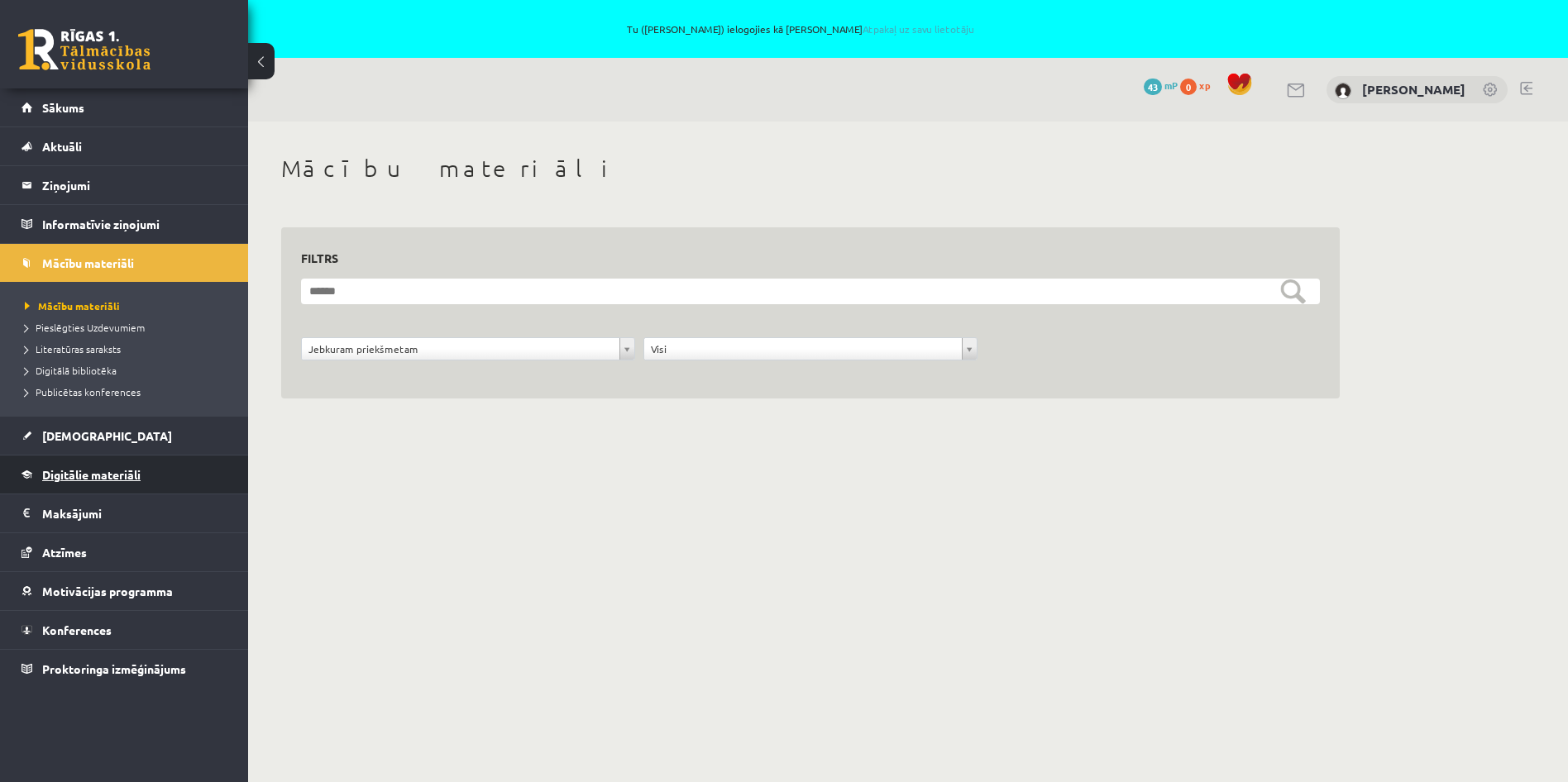
click at [80, 474] on span "Digitālie materiāli" at bounding box center [91, 474] width 99 height 15
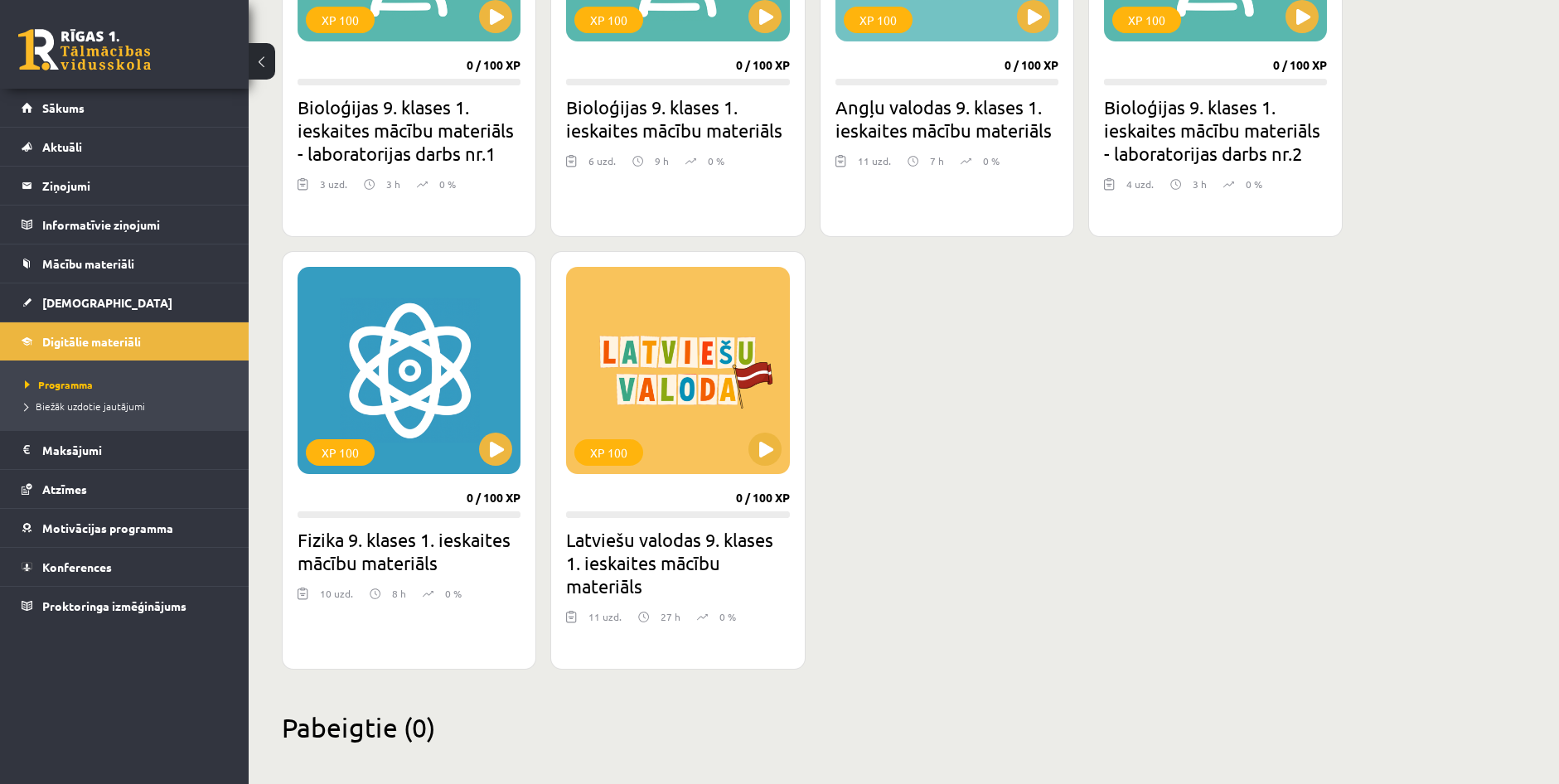
scroll to position [725, 0]
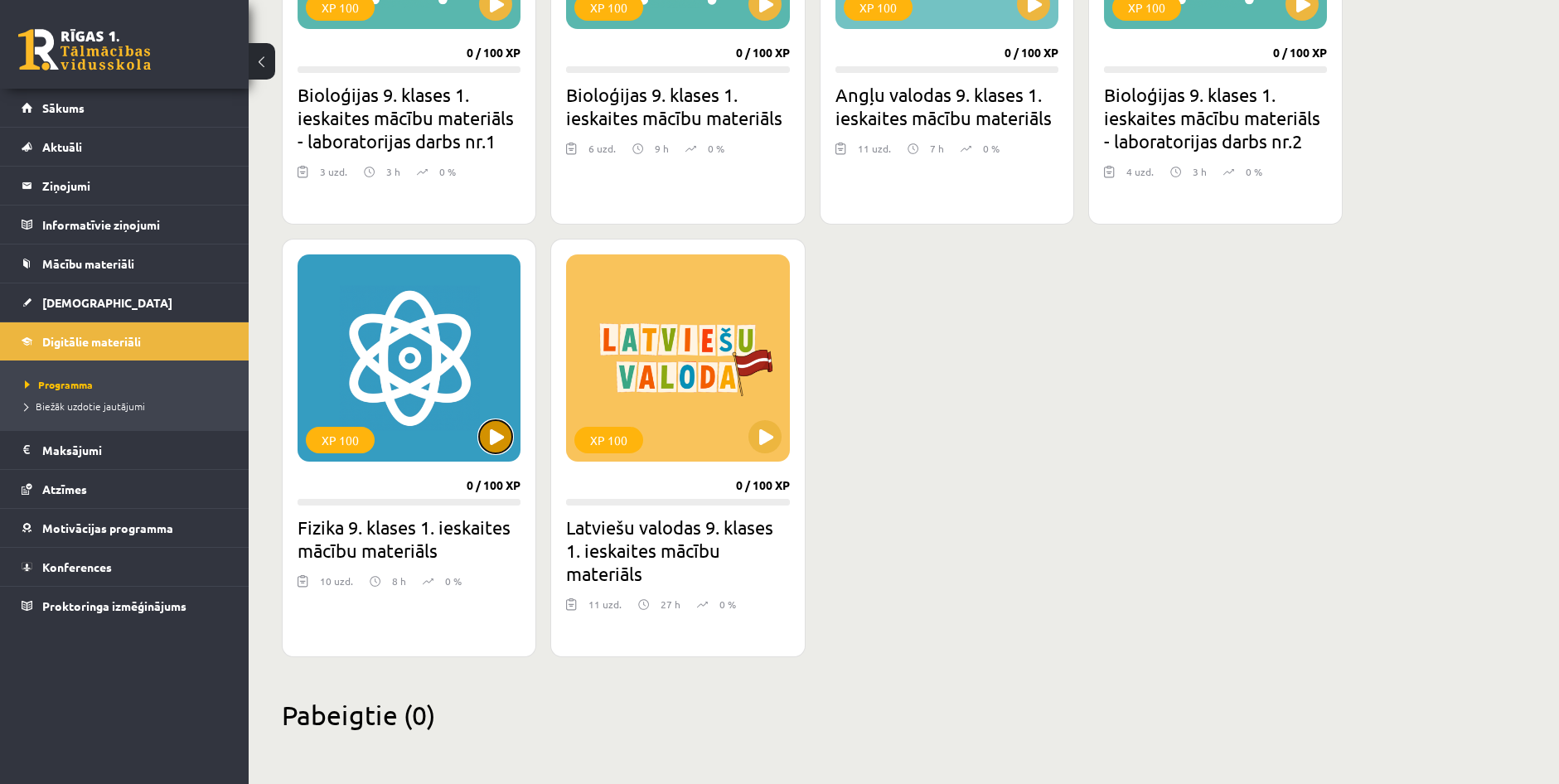
click at [497, 445] on button at bounding box center [495, 436] width 33 height 33
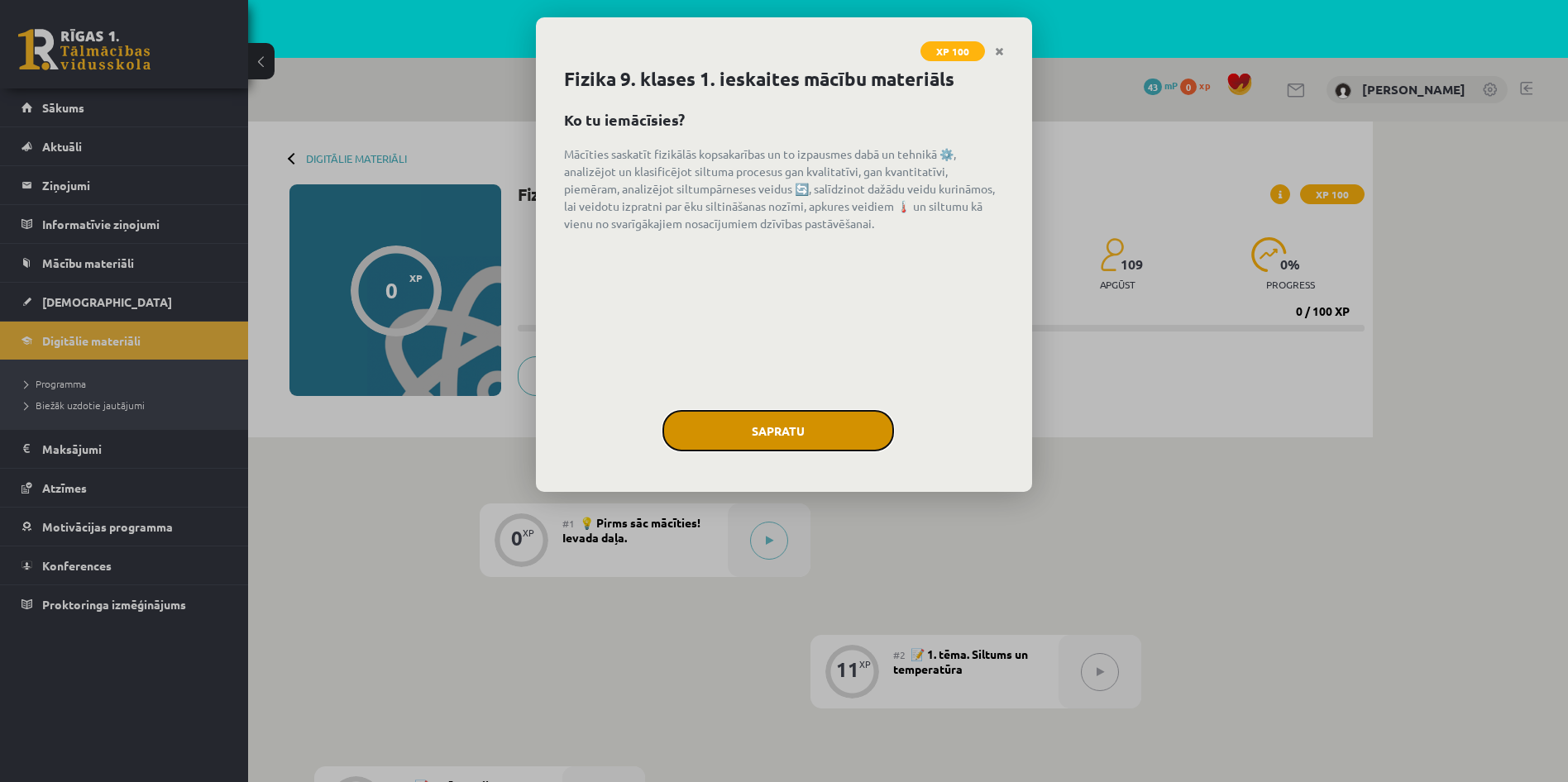
click at [758, 433] on button "Sapratu" at bounding box center [778, 430] width 231 height 41
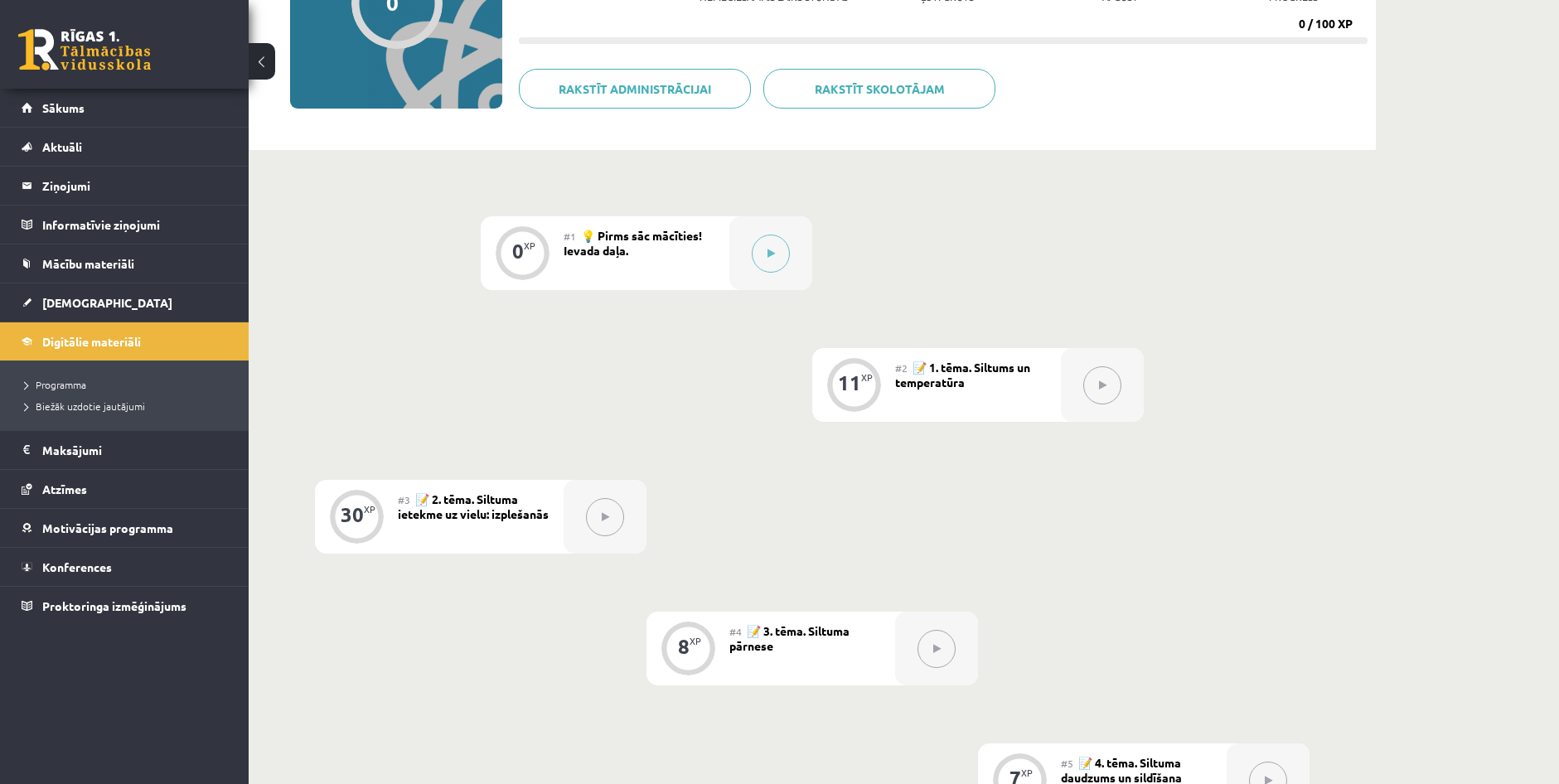
scroll to position [249, 0]
